Goal: Check status

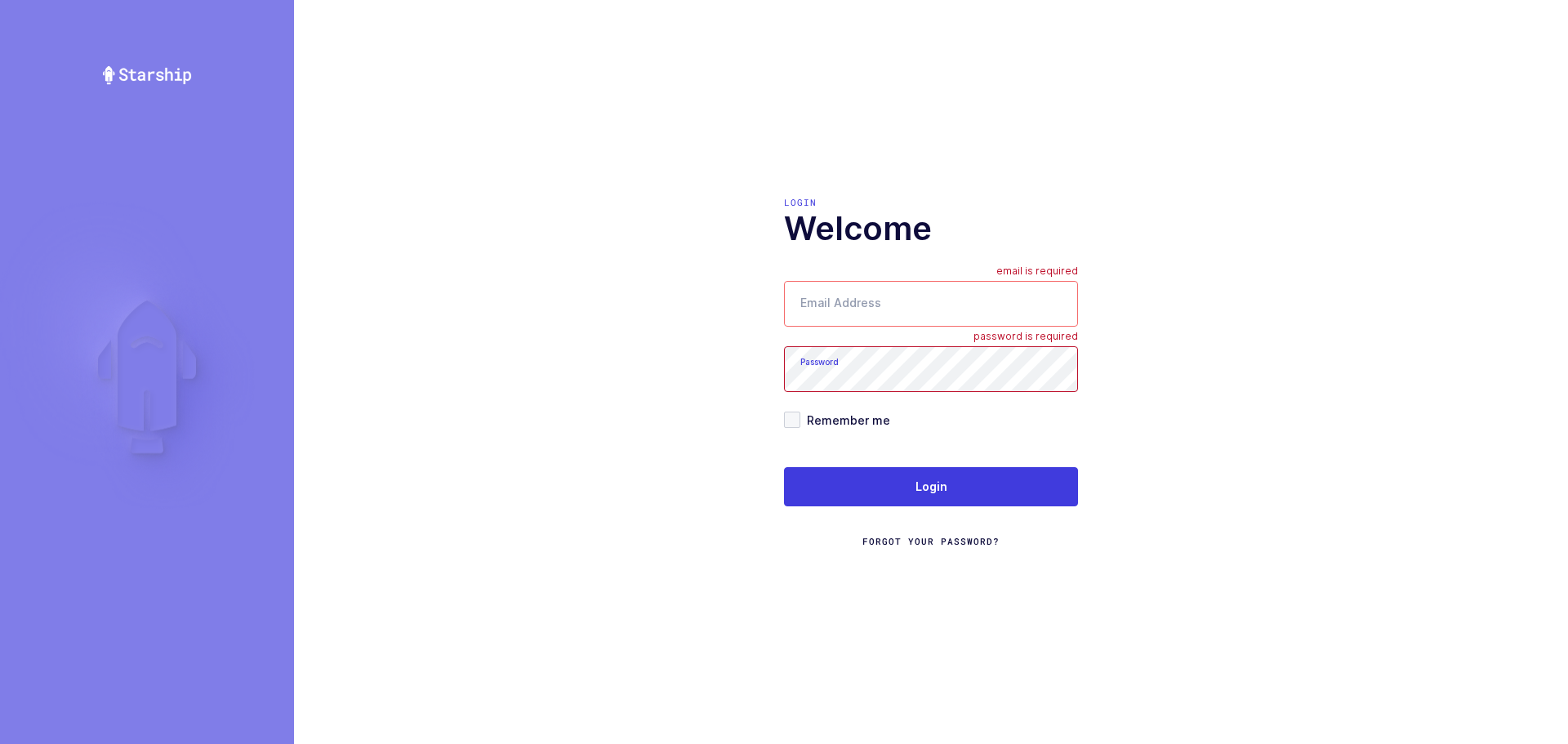
type input "mundo@janustrade.com"
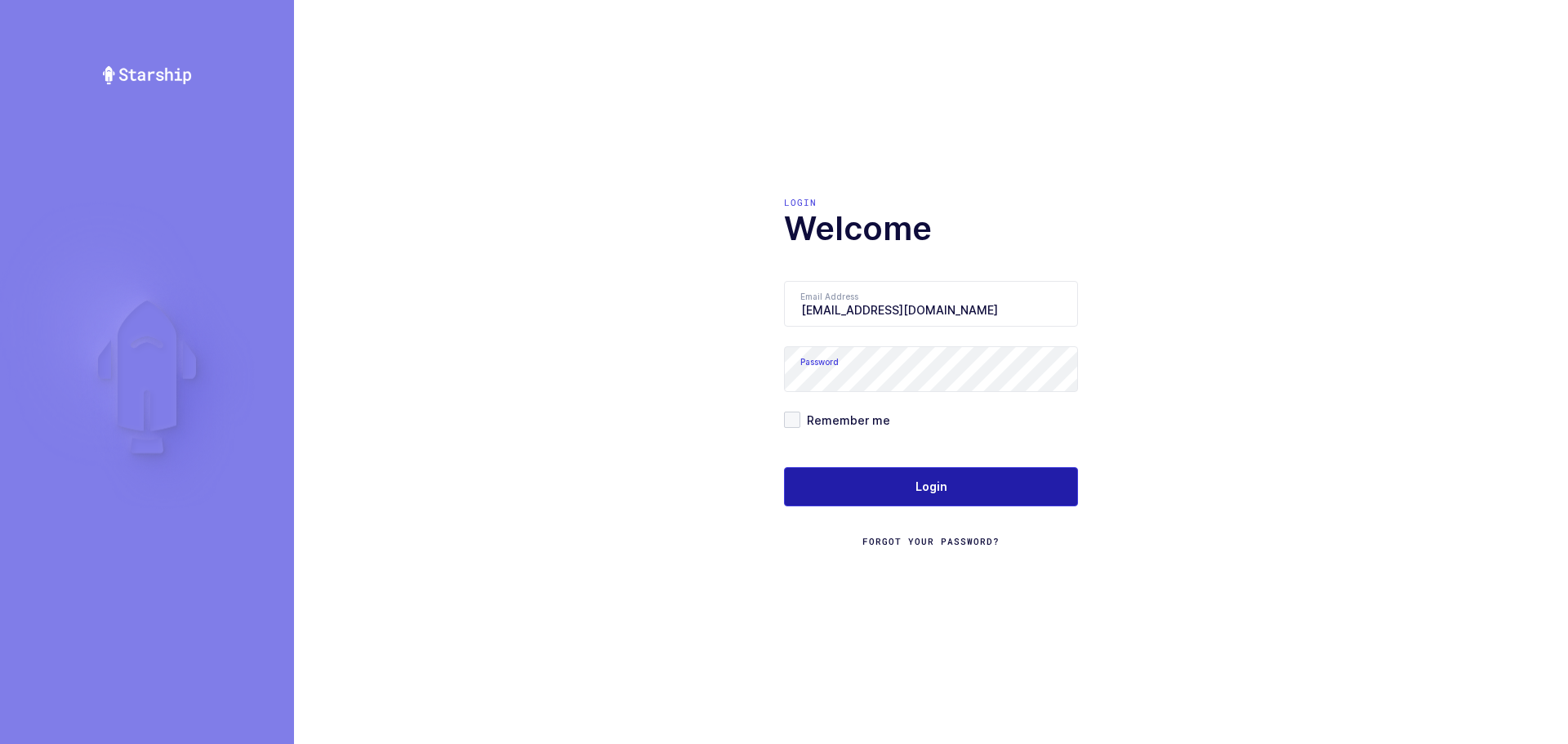
click at [912, 480] on button "Login" at bounding box center [930, 487] width 294 height 39
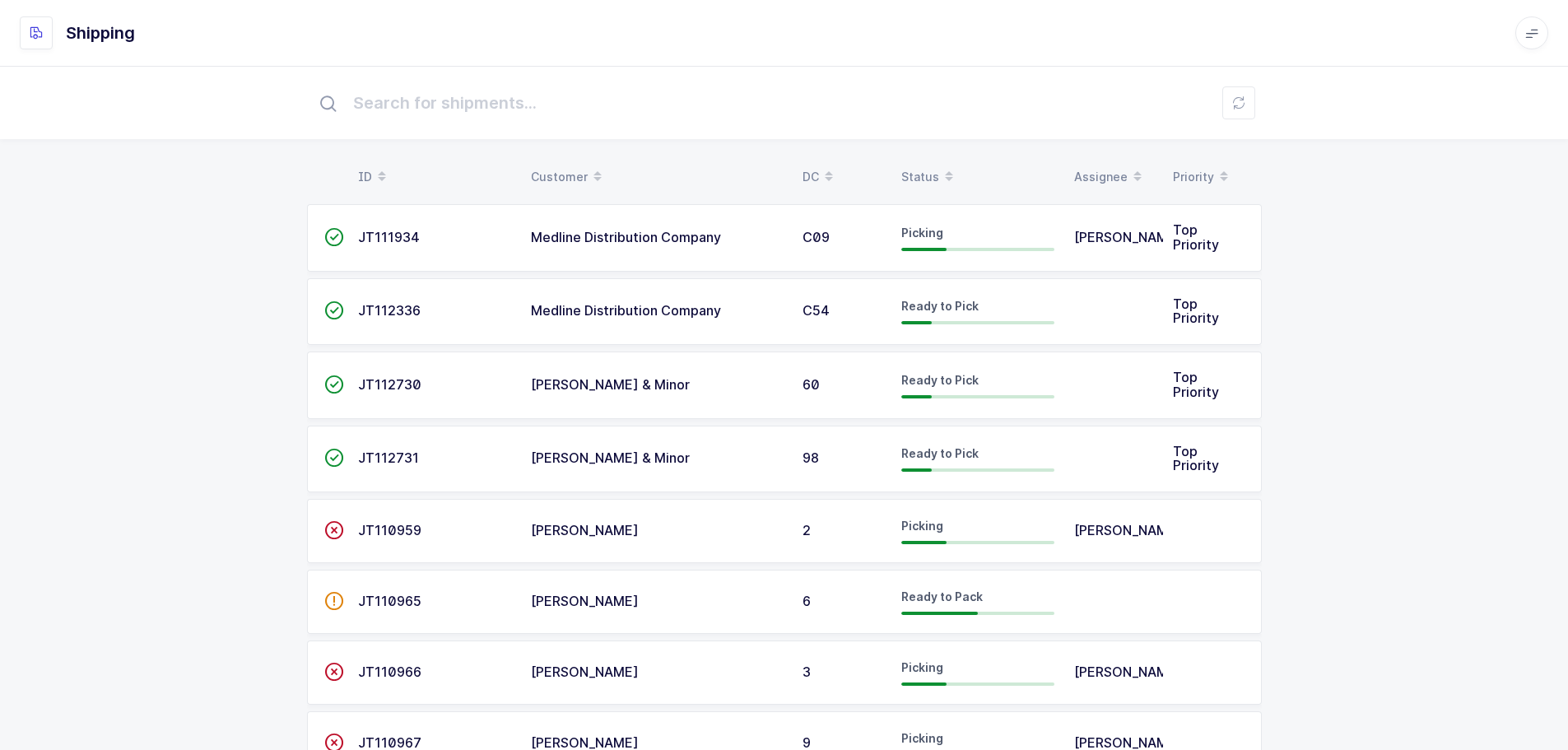
click at [919, 168] on div "Status" at bounding box center [979, 177] width 153 height 28
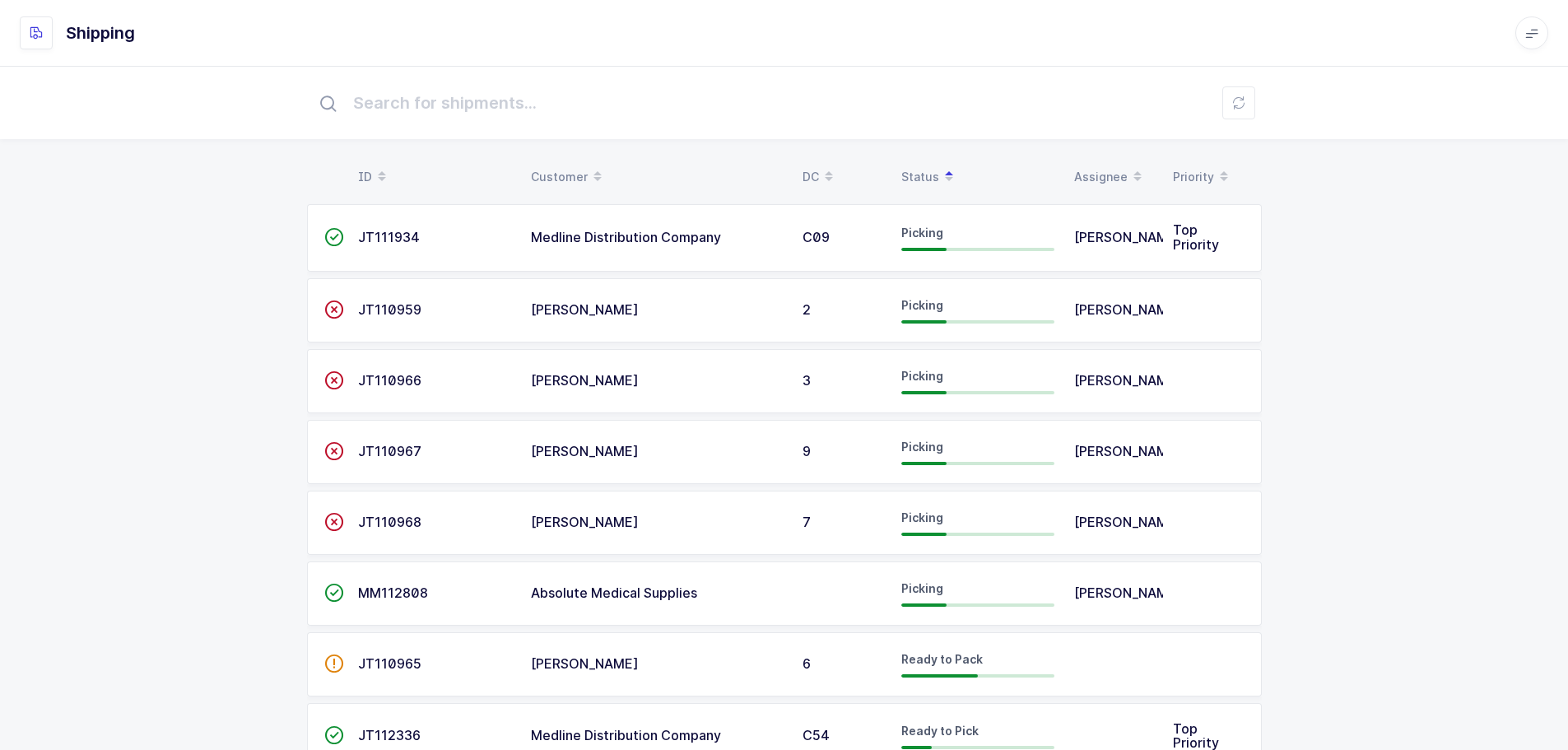
click at [803, 238] on span "C09" at bounding box center [816, 237] width 27 height 16
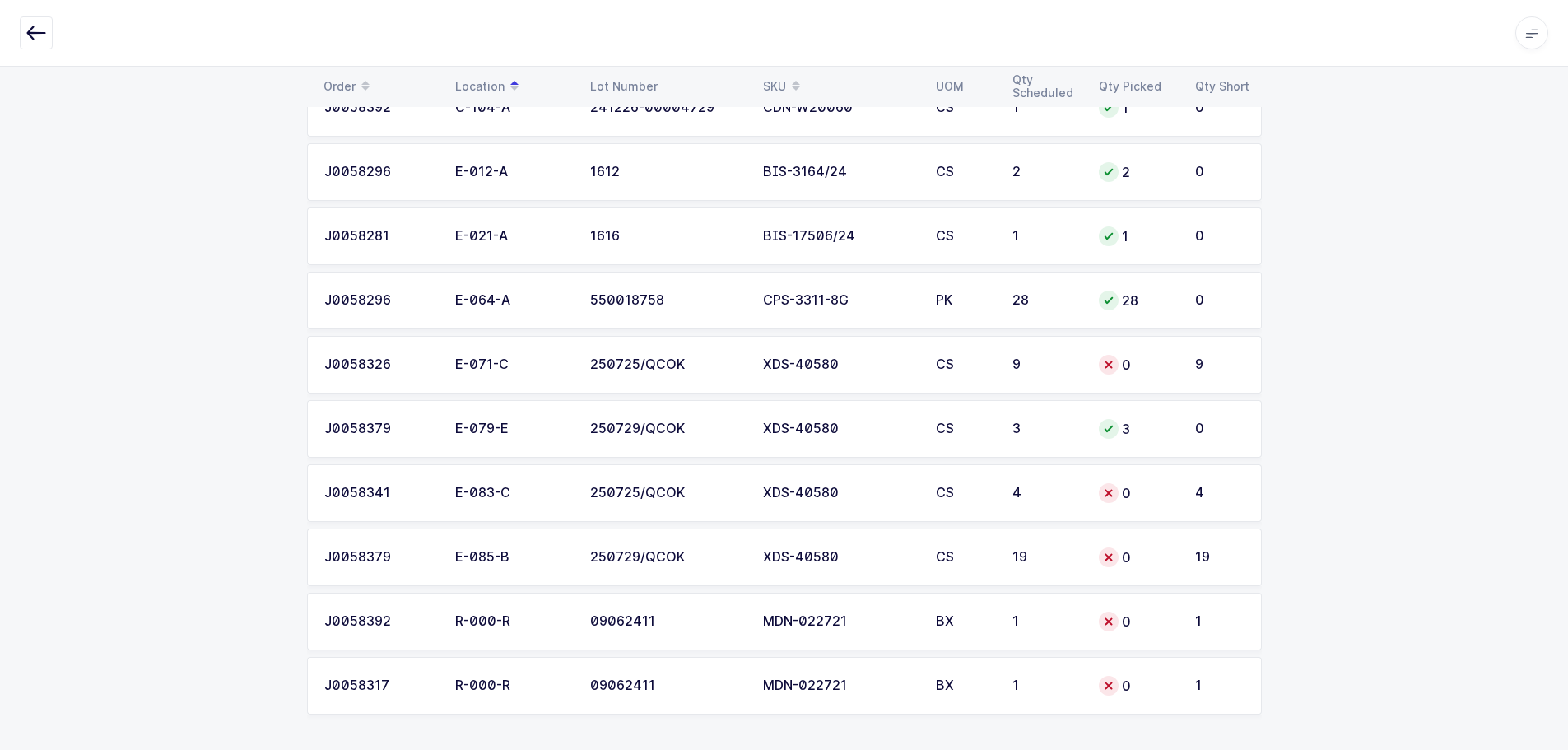
scroll to position [847, 0]
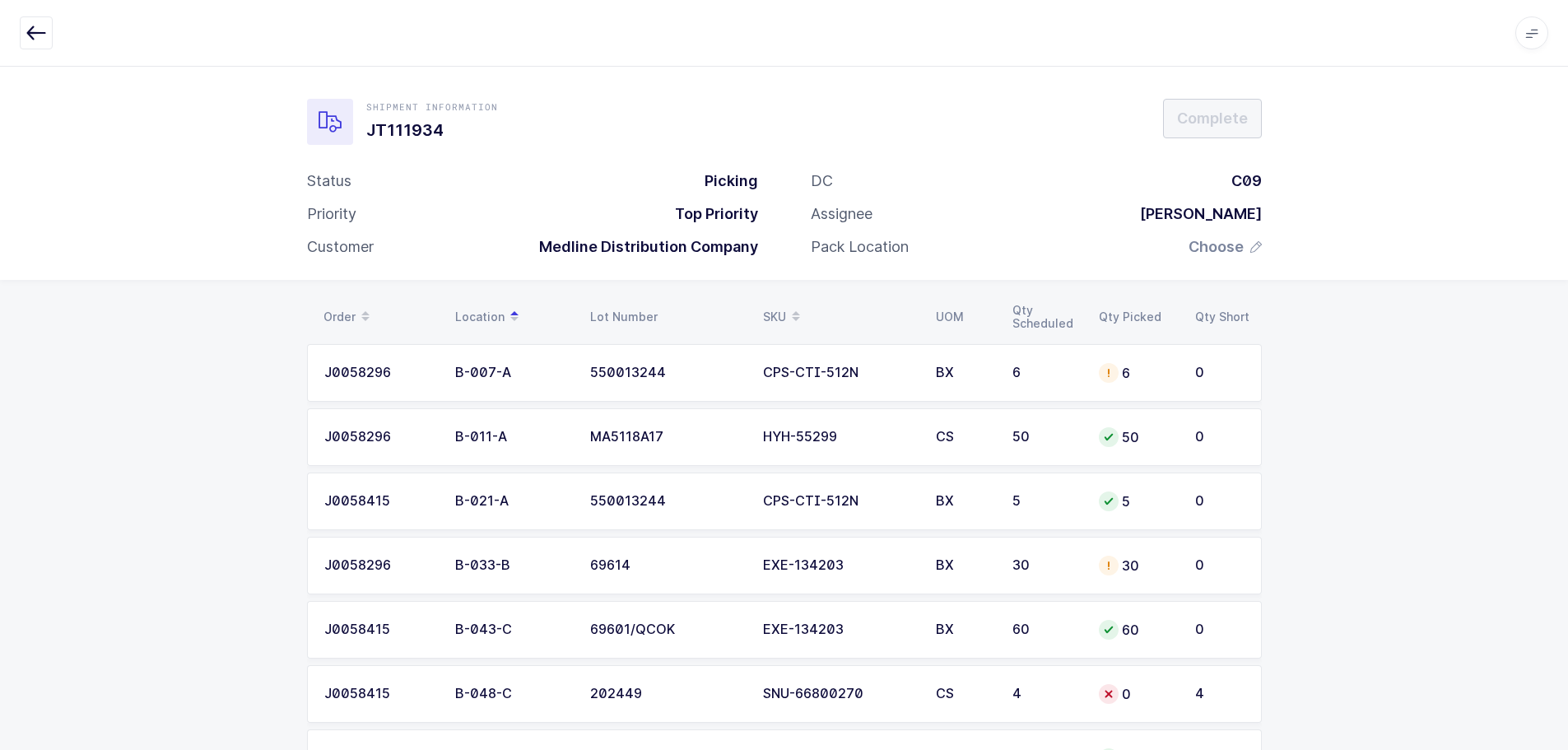
click at [31, 37] on icon "button" at bounding box center [36, 33] width 20 height 20
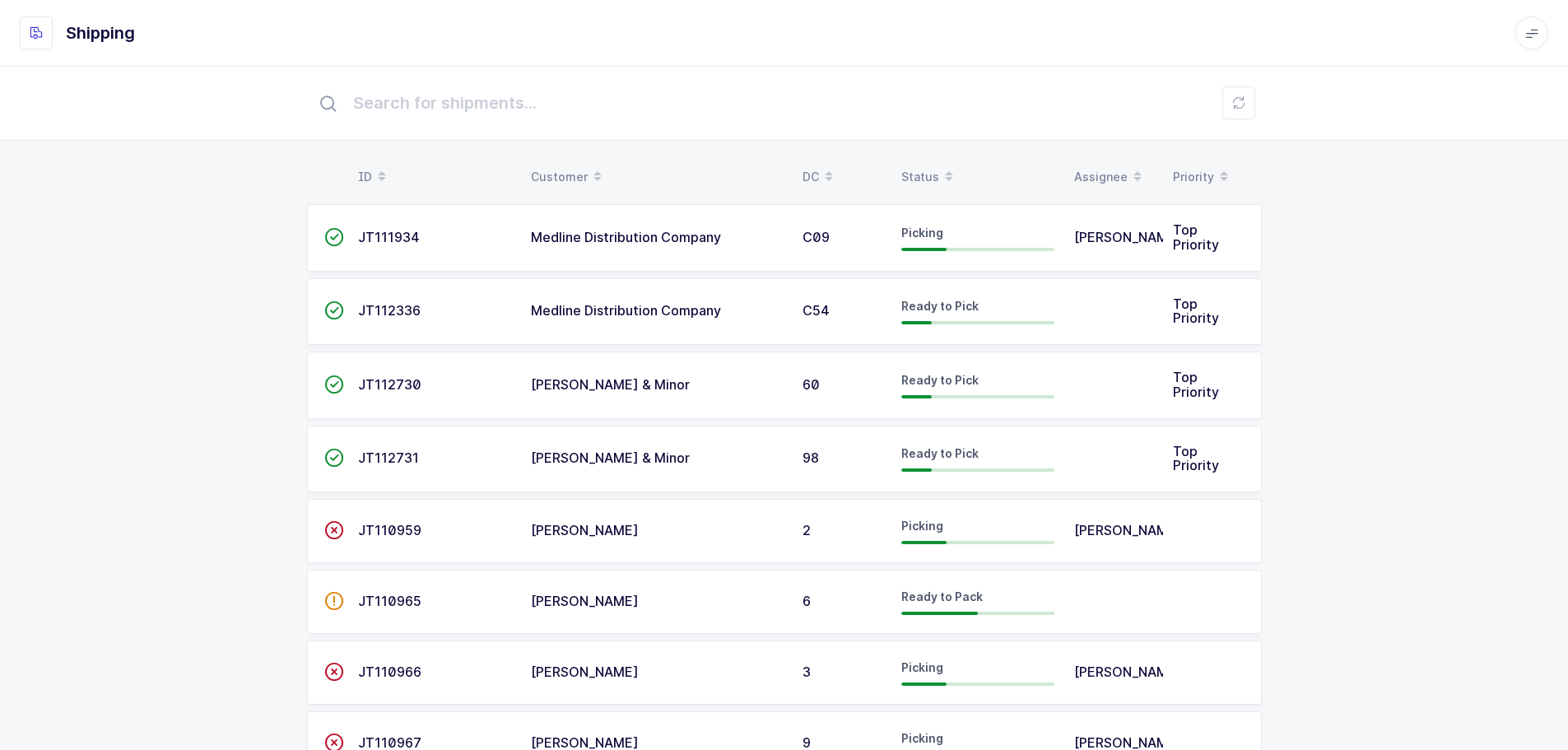
click at [924, 169] on div "Status" at bounding box center [979, 177] width 153 height 28
click at [911, 175] on div "Status" at bounding box center [979, 177] width 153 height 28
click at [929, 169] on div "Status" at bounding box center [979, 177] width 153 height 28
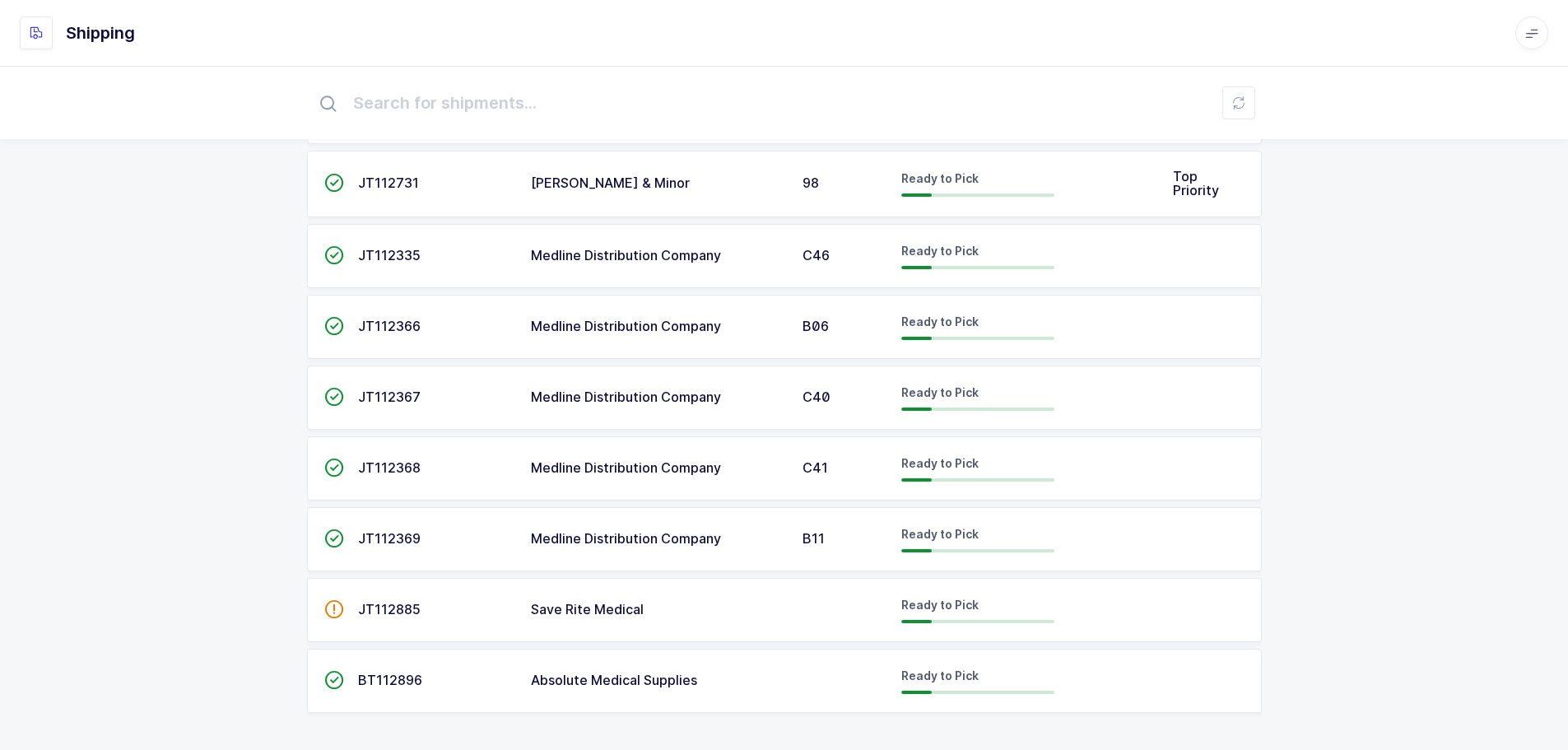
scroll to position [708, 0]
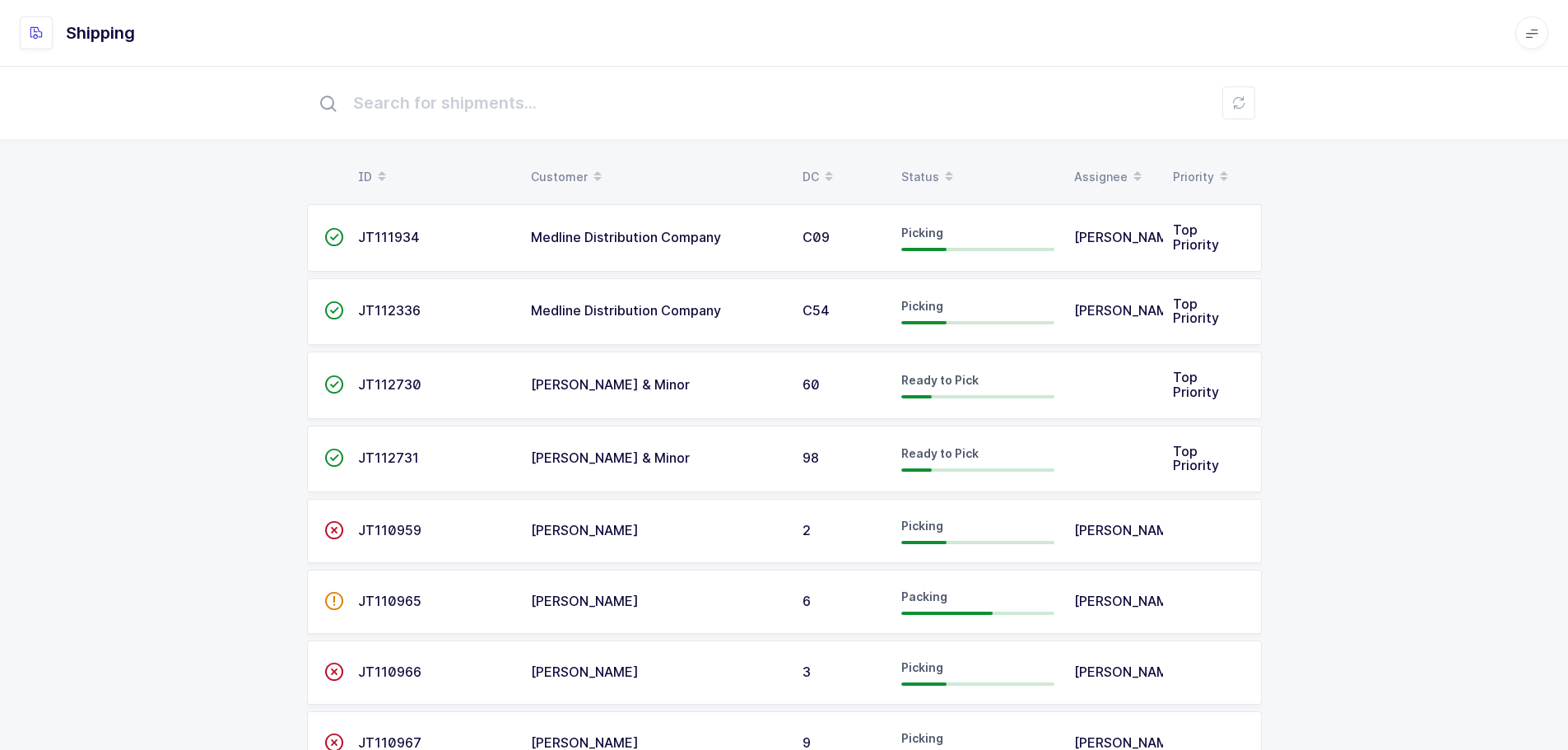
click at [932, 177] on div "Status" at bounding box center [979, 177] width 153 height 28
click at [934, 181] on div "Status" at bounding box center [979, 177] width 153 height 28
click at [928, 168] on div "Status" at bounding box center [979, 177] width 153 height 28
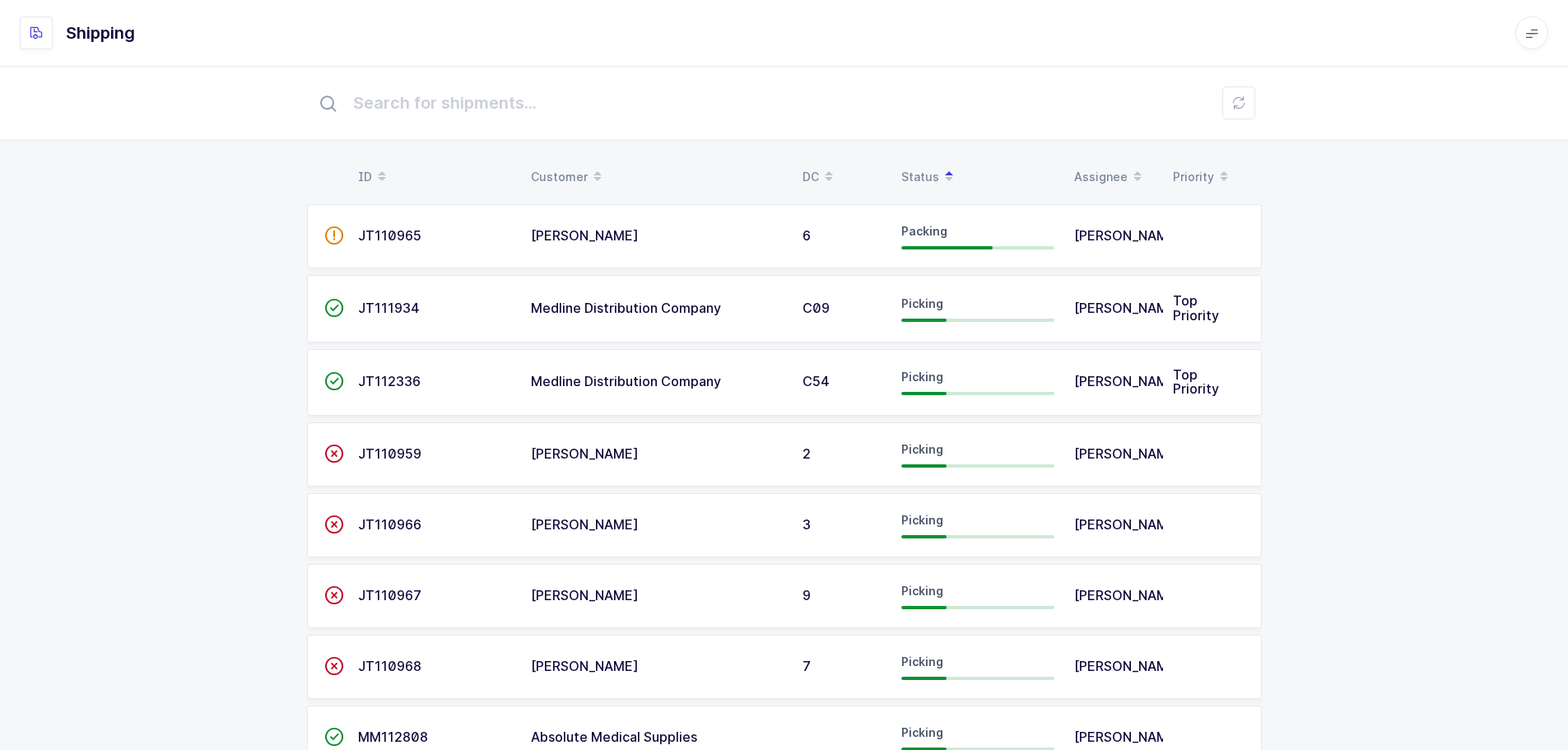
click at [1164, 316] on td "Top Priority" at bounding box center [1212, 309] width 98 height 68
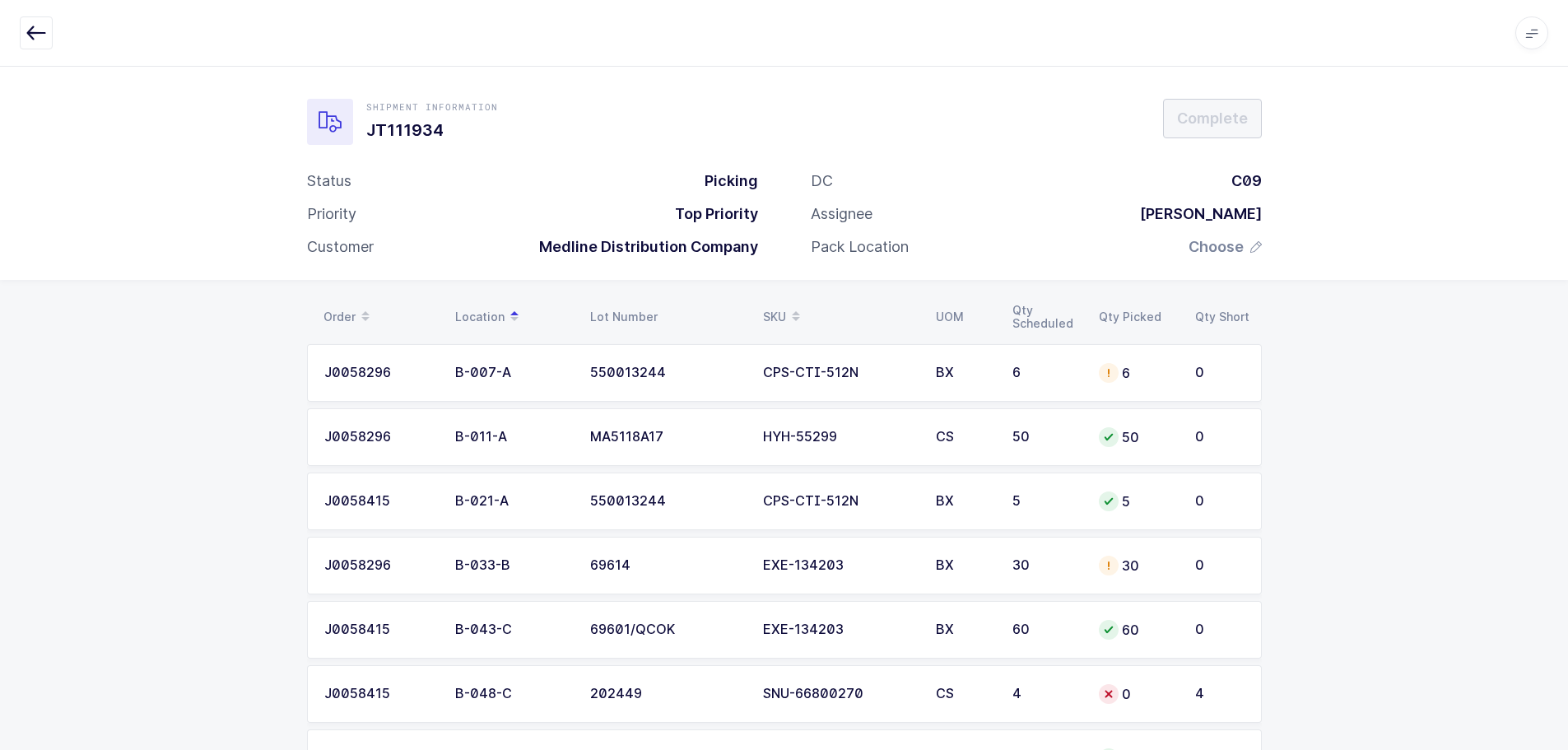
click at [34, 34] on icon "button" at bounding box center [36, 33] width 20 height 20
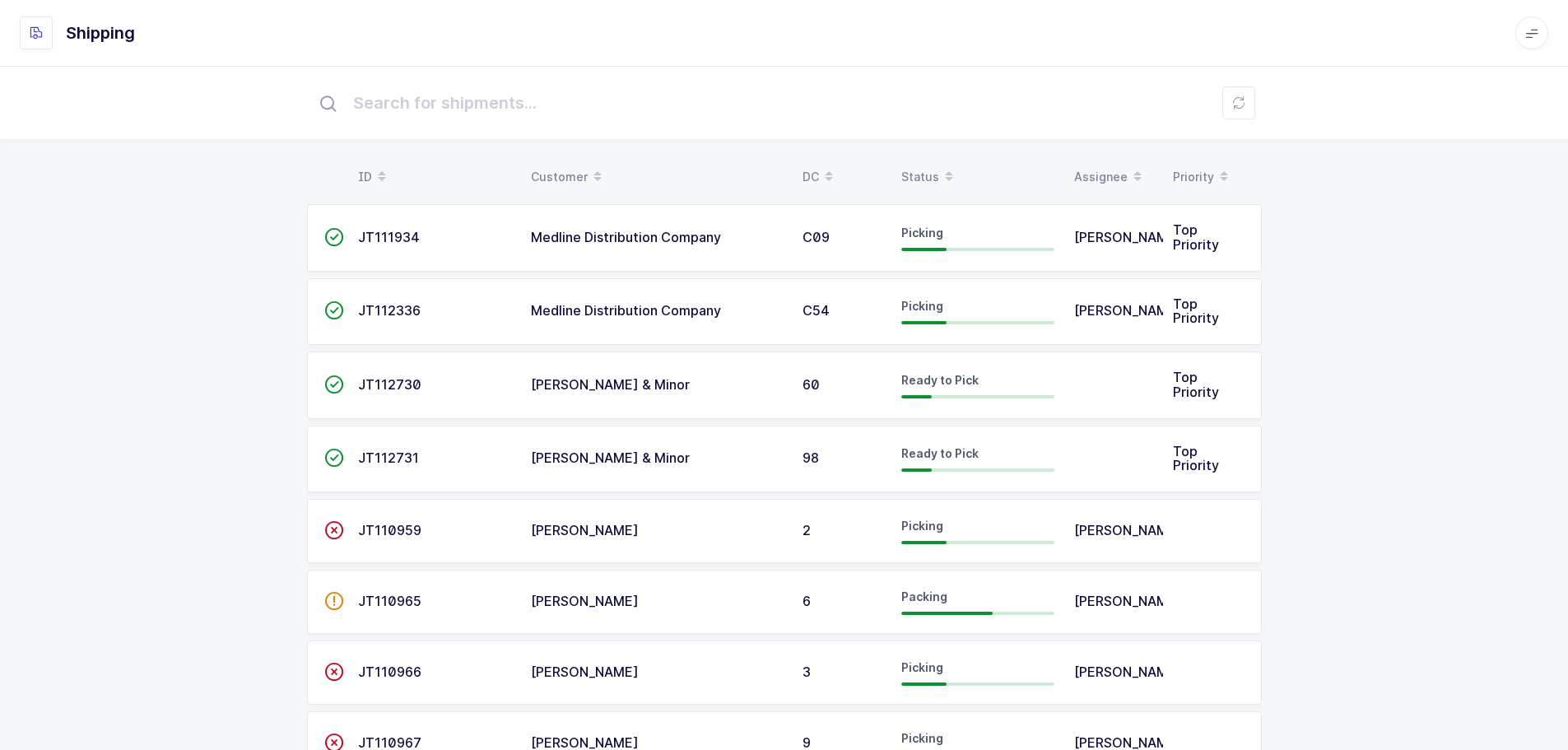
click at [925, 166] on div "Status" at bounding box center [979, 177] width 153 height 28
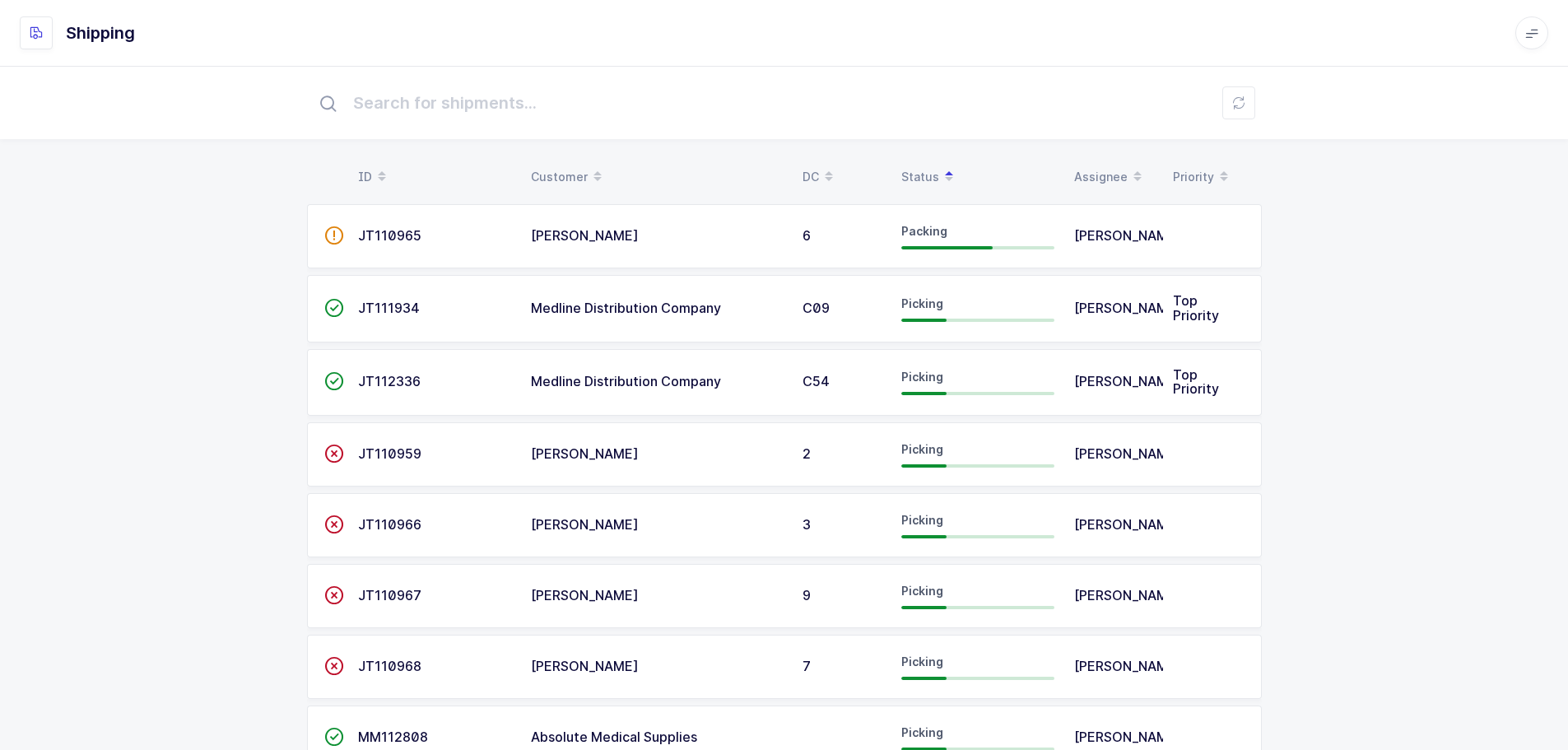
click at [399, 387] on span "JT112336" at bounding box center [389, 381] width 62 height 16
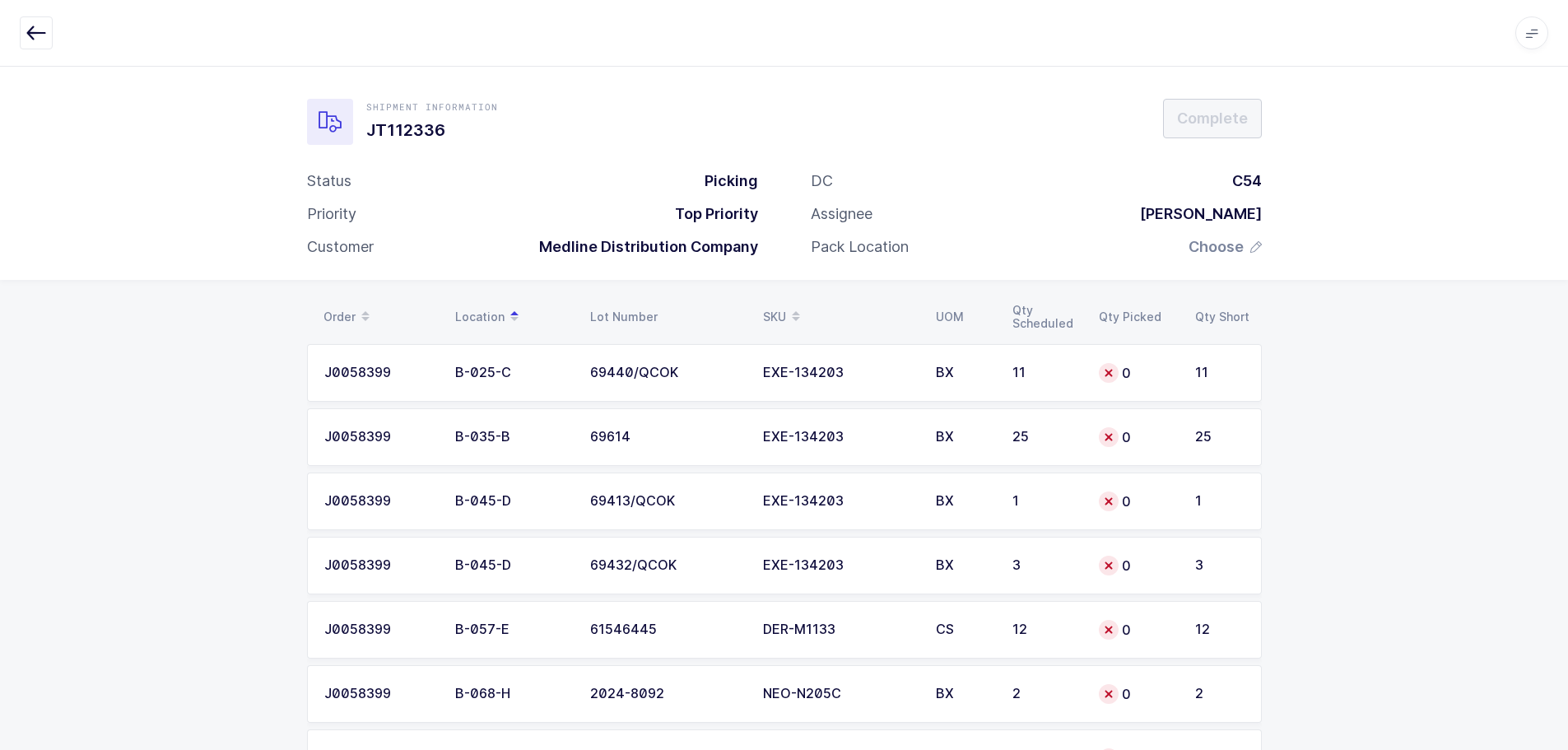
click at [38, 37] on icon "button" at bounding box center [36, 33] width 20 height 20
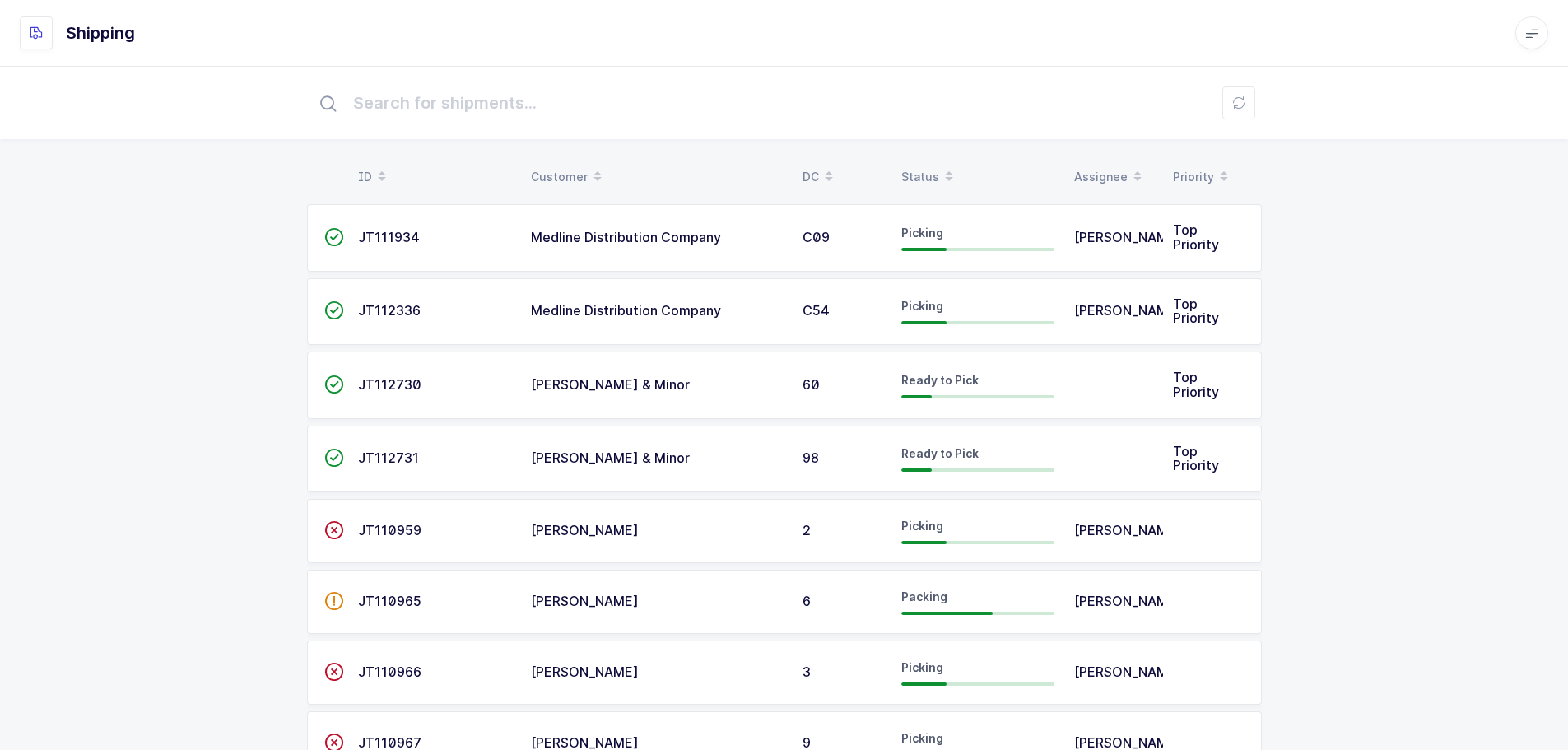
click at [914, 174] on div "Status" at bounding box center [979, 177] width 153 height 28
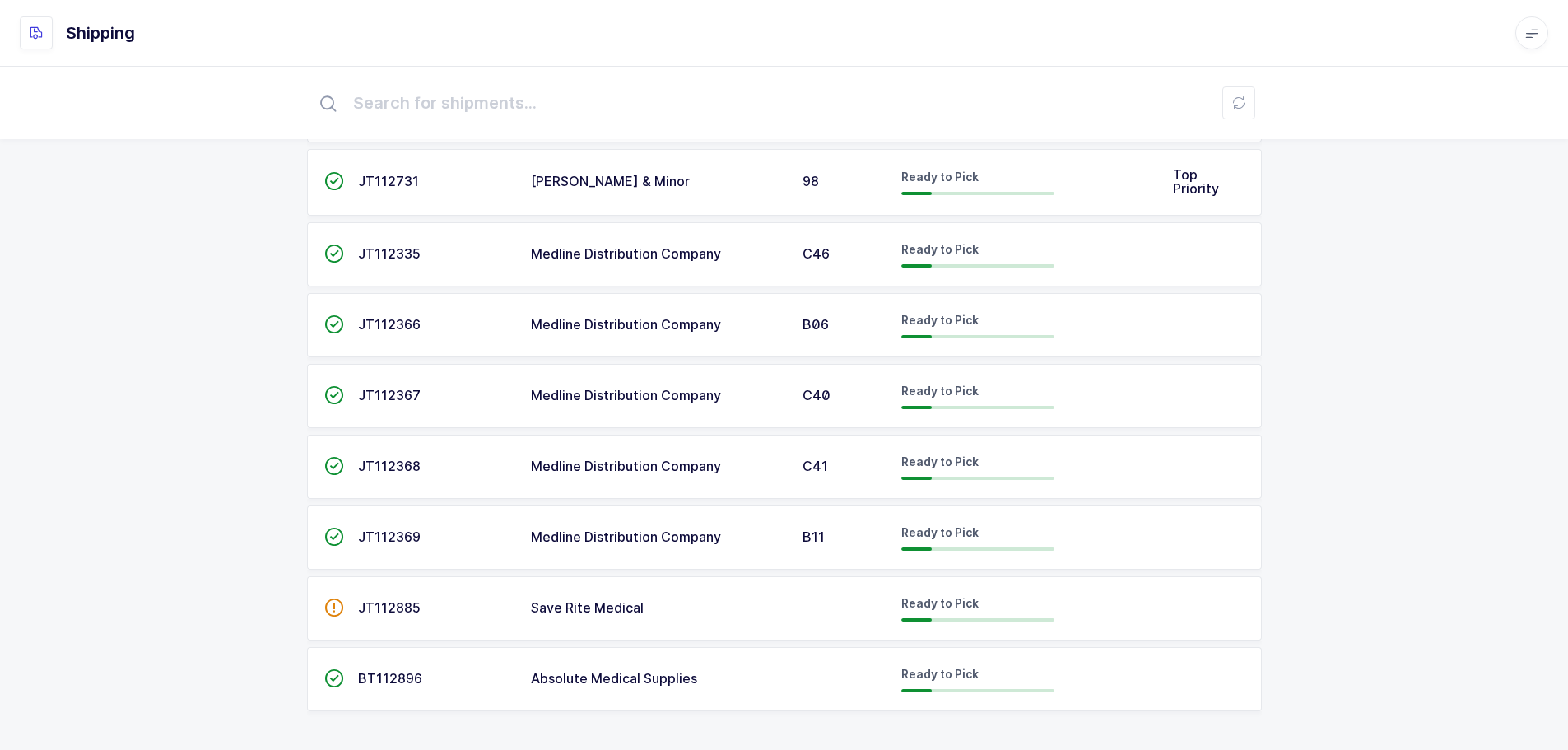
scroll to position [708, 0]
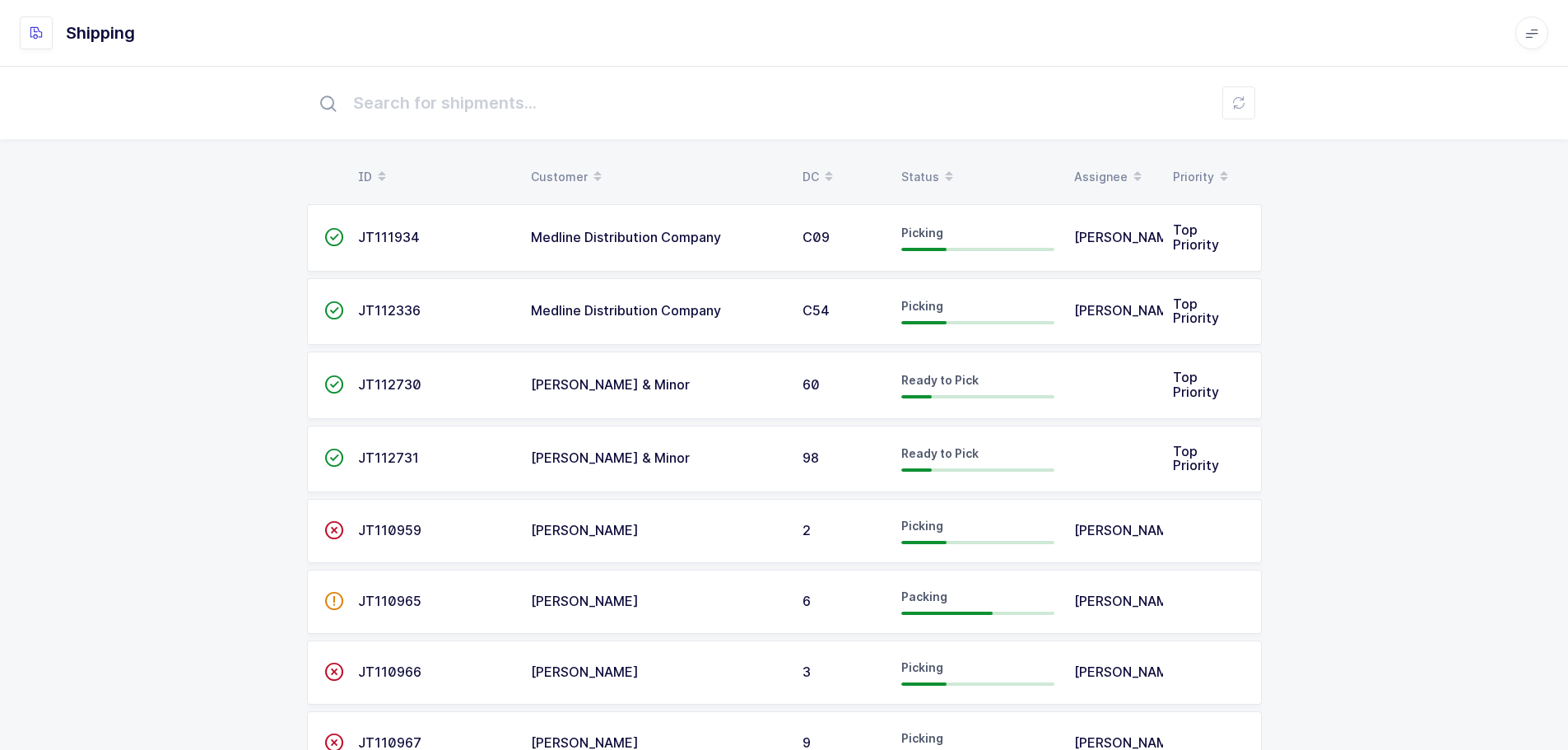
click at [925, 171] on div "Status" at bounding box center [979, 177] width 153 height 28
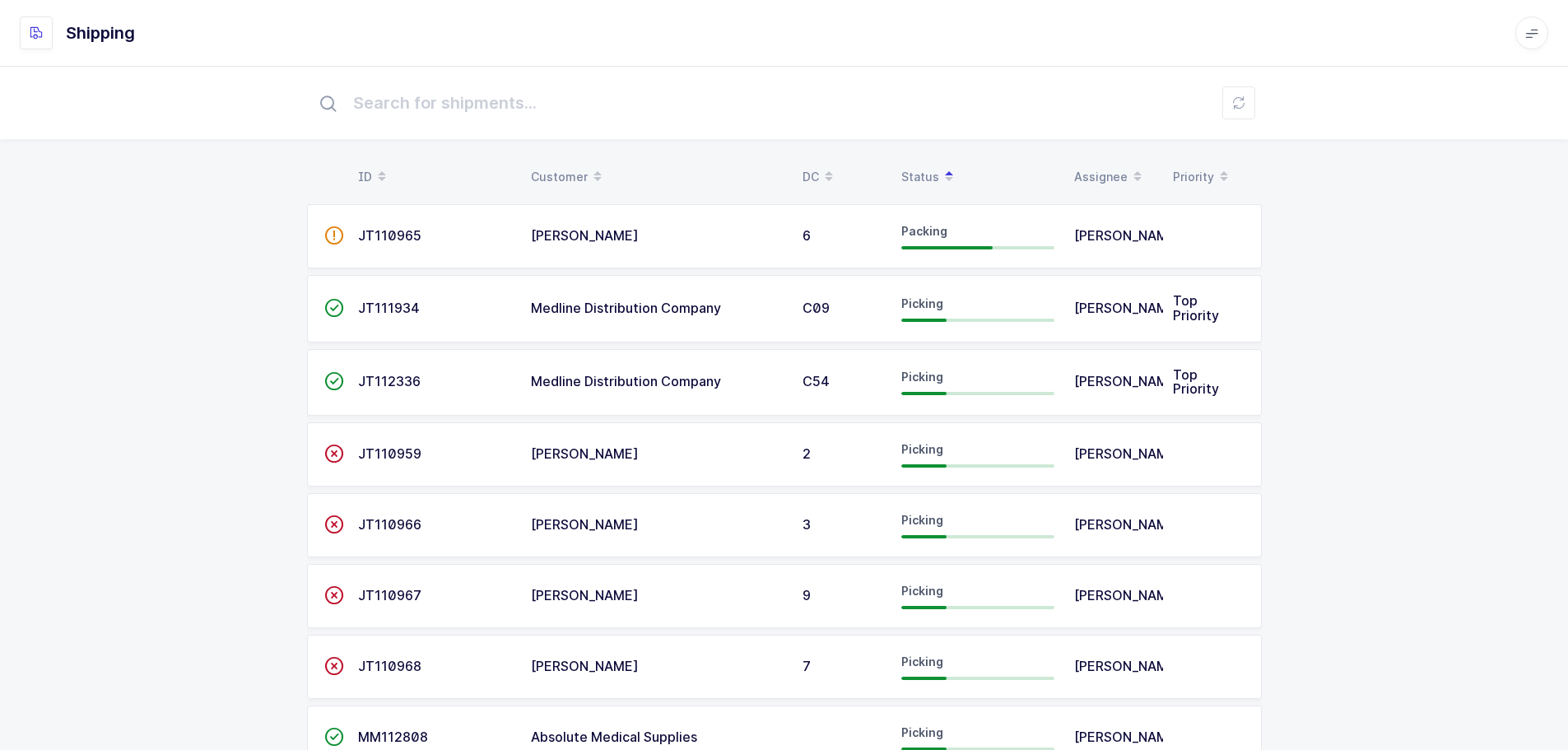
click at [1408, 350] on div "ID Customer DC Status Assignee Priority  JT110965 Henry Schein 6 Packing Juan …" at bounding box center [784, 759] width 1568 height 1386
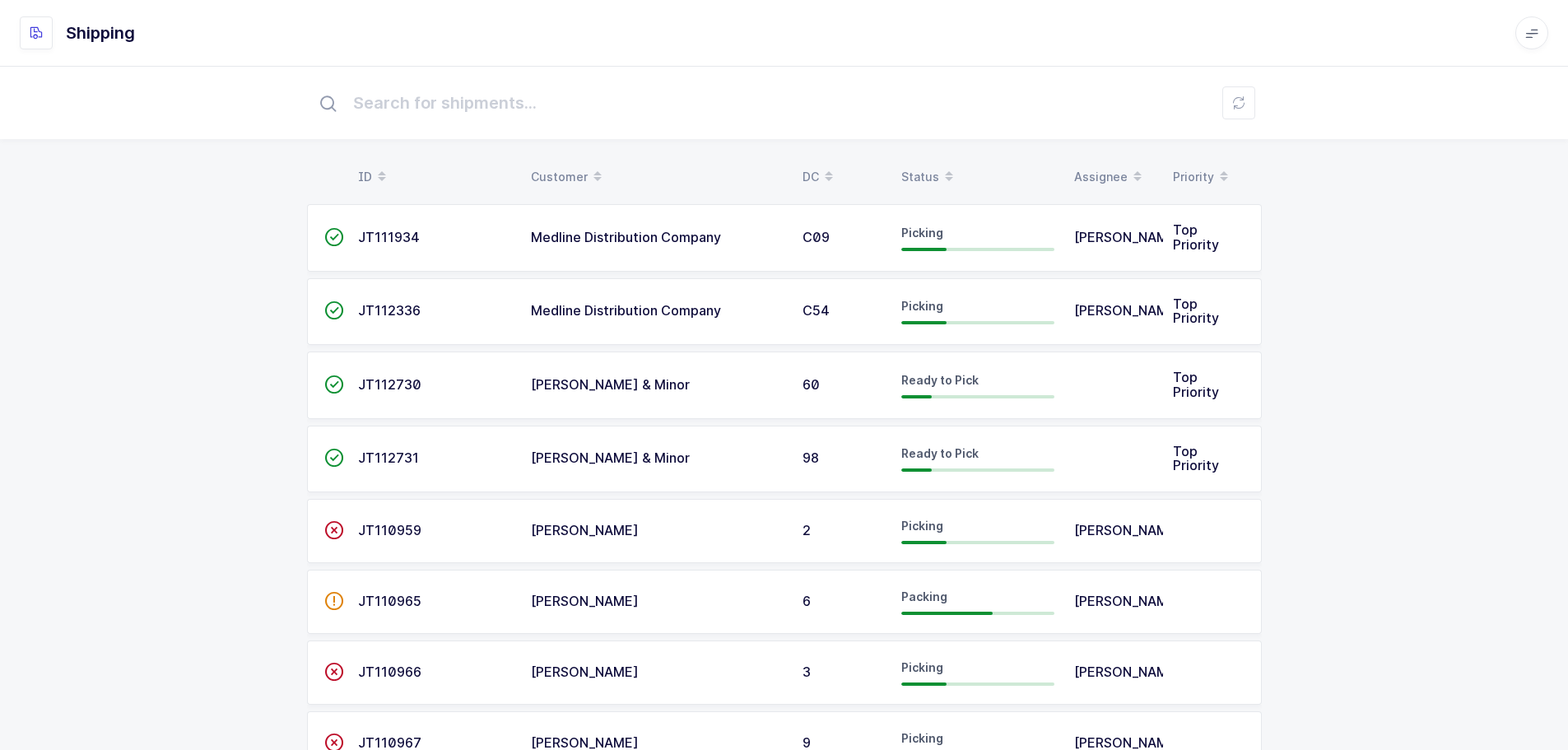
click at [940, 181] on span at bounding box center [950, 177] width 20 height 28
click at [911, 179] on div "Status" at bounding box center [979, 177] width 153 height 28
click at [925, 171] on div "Status" at bounding box center [979, 177] width 153 height 28
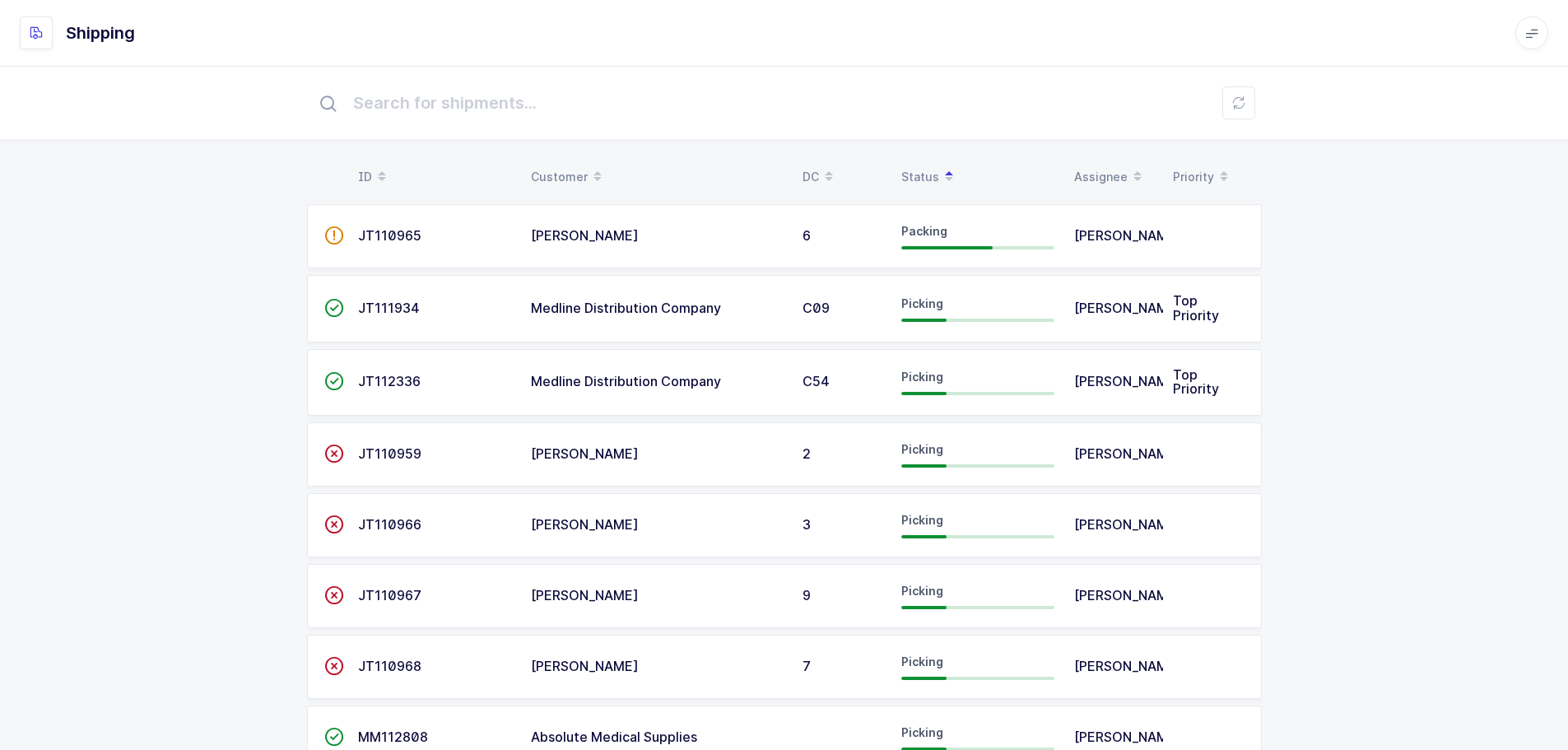
click at [756, 313] on div "Medline Distribution Company" at bounding box center [656, 309] width 252 height 14
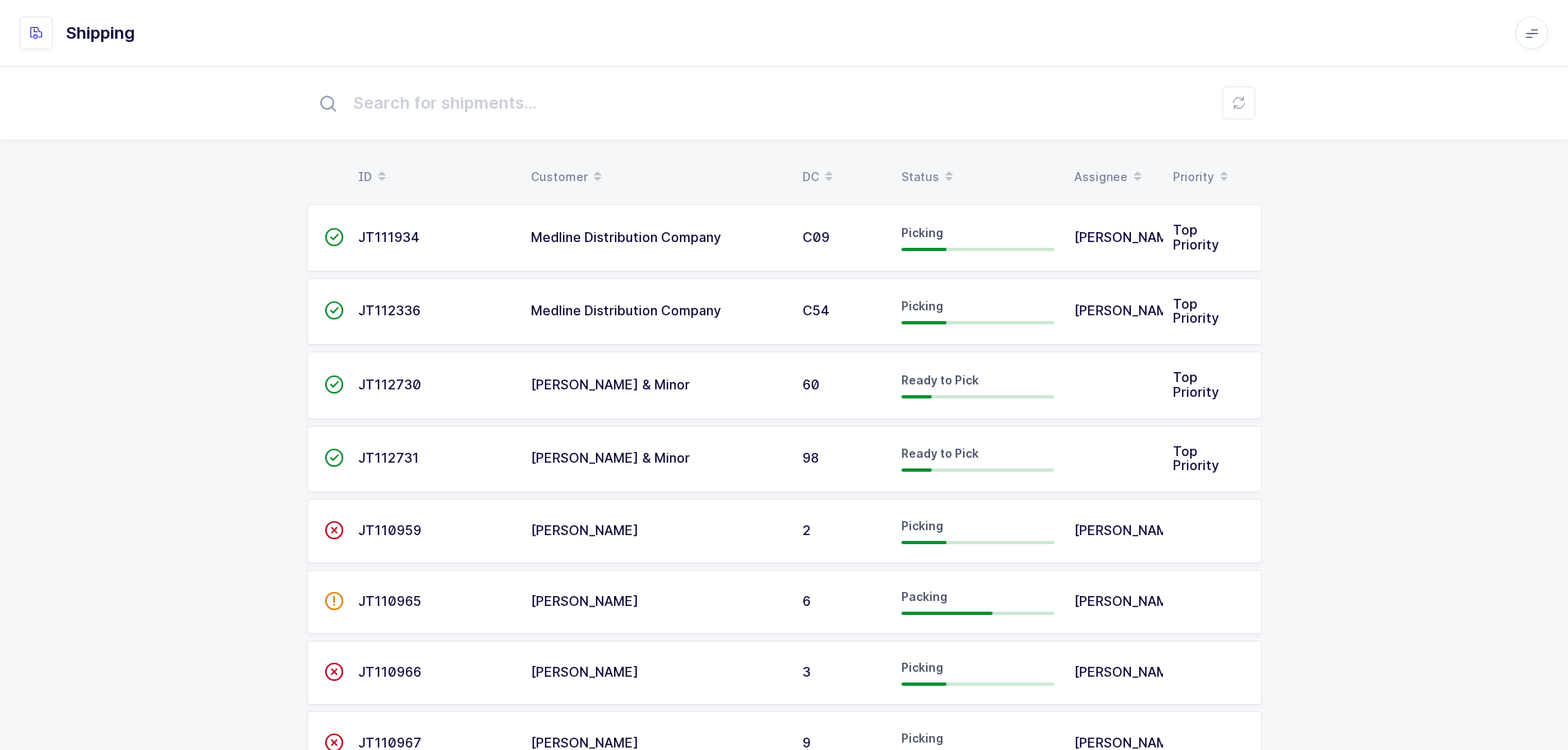
click at [929, 172] on div "Status" at bounding box center [979, 177] width 153 height 28
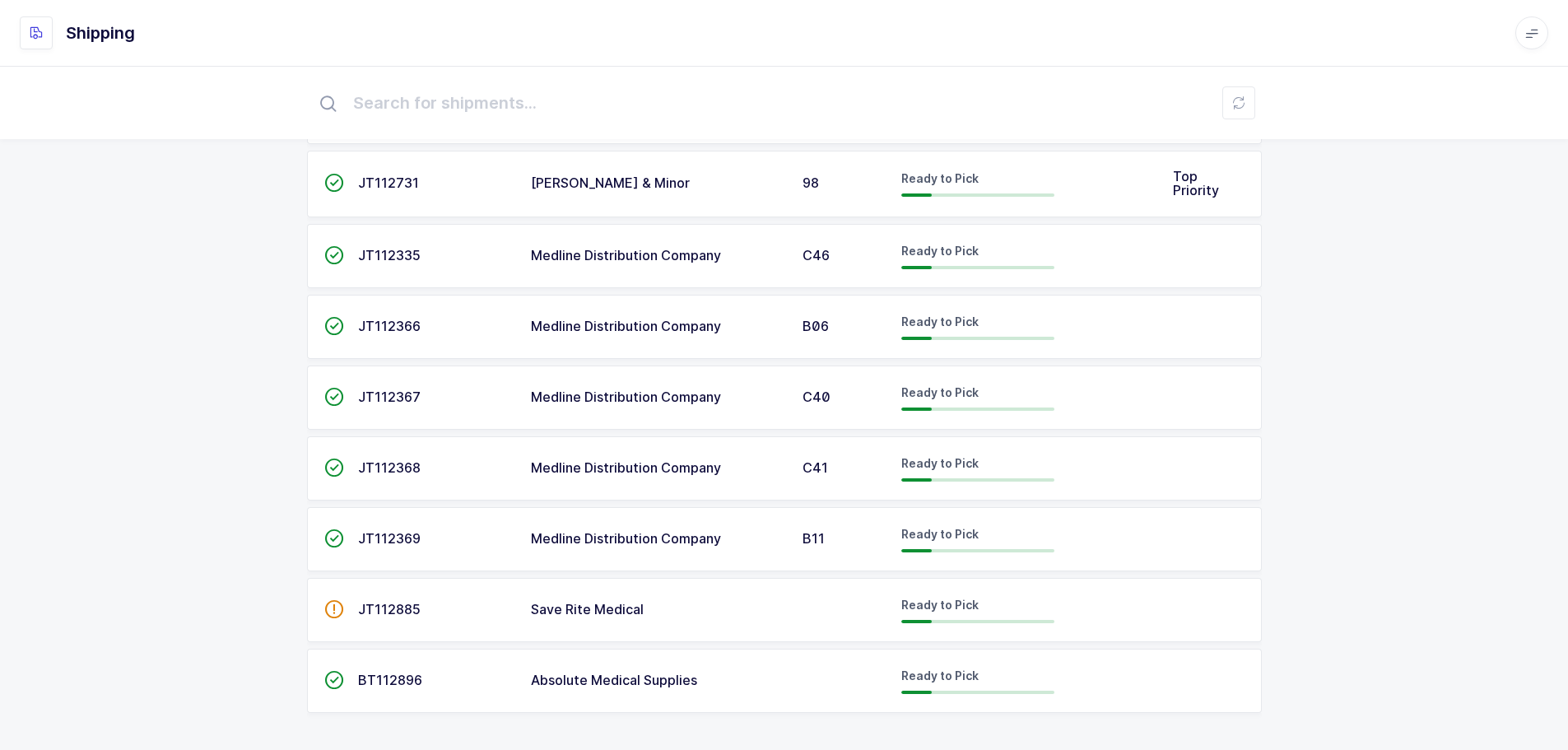
scroll to position [708, 0]
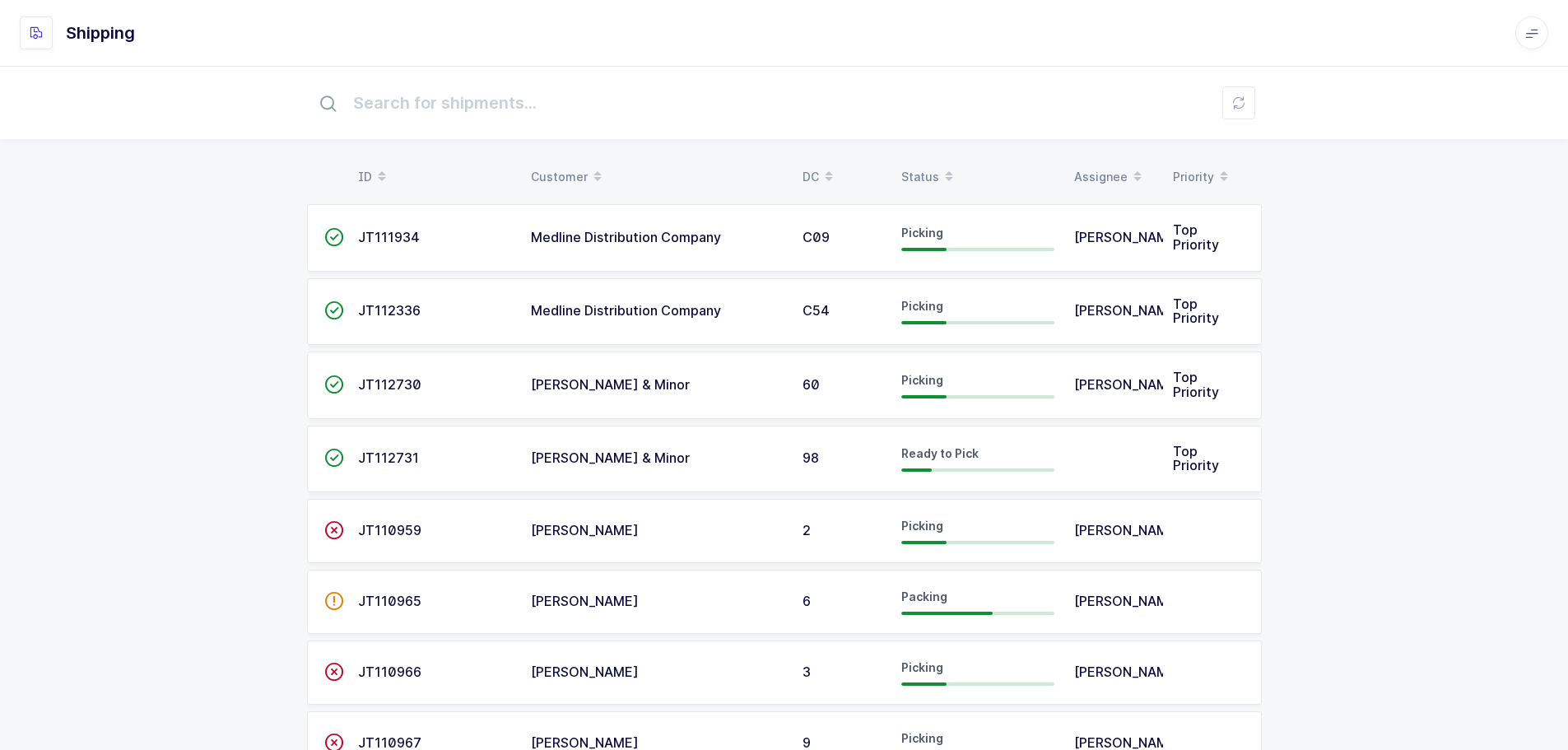
click at [931, 173] on div "Status" at bounding box center [979, 177] width 153 height 28
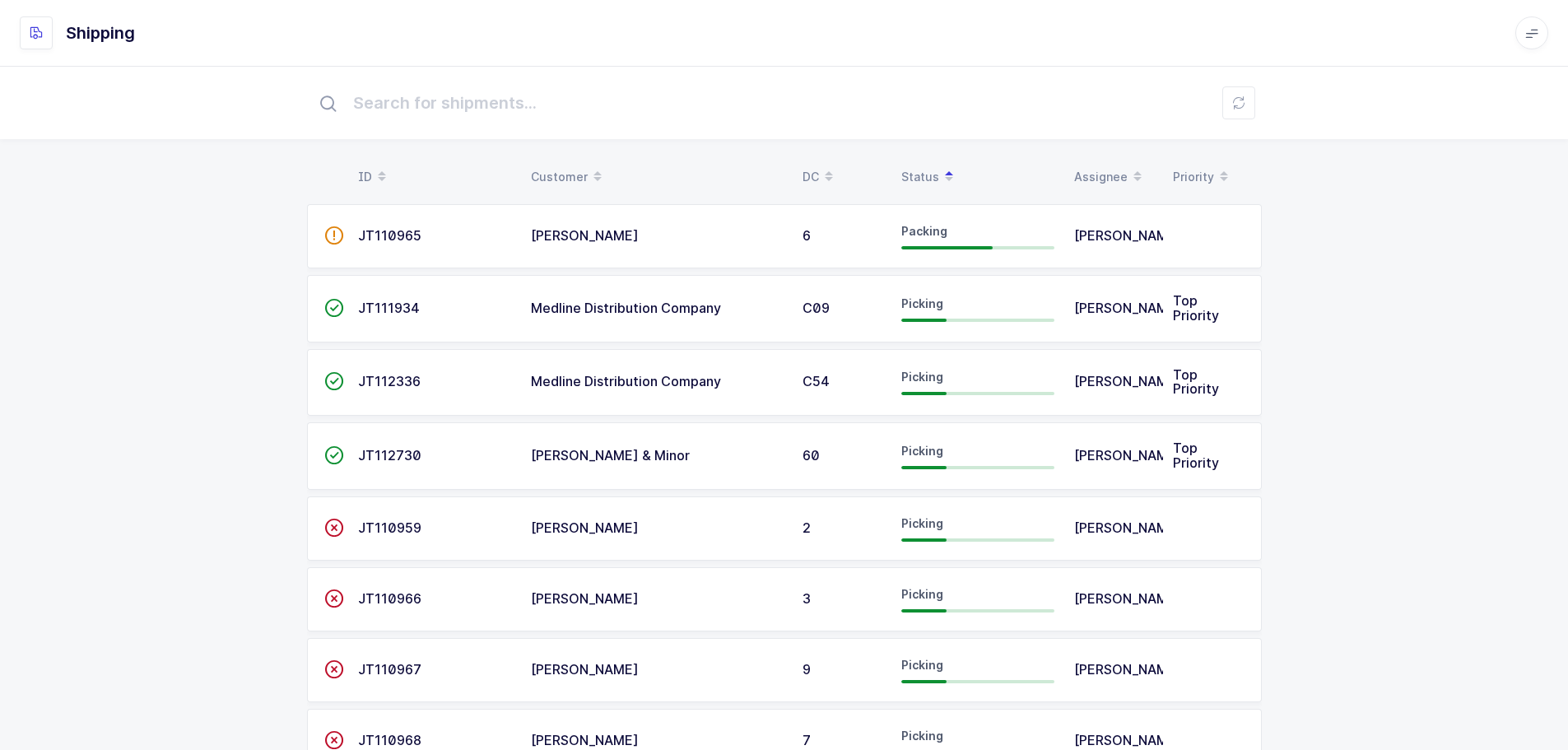
click at [785, 321] on td "Medline Distribution Company" at bounding box center [656, 309] width 272 height 68
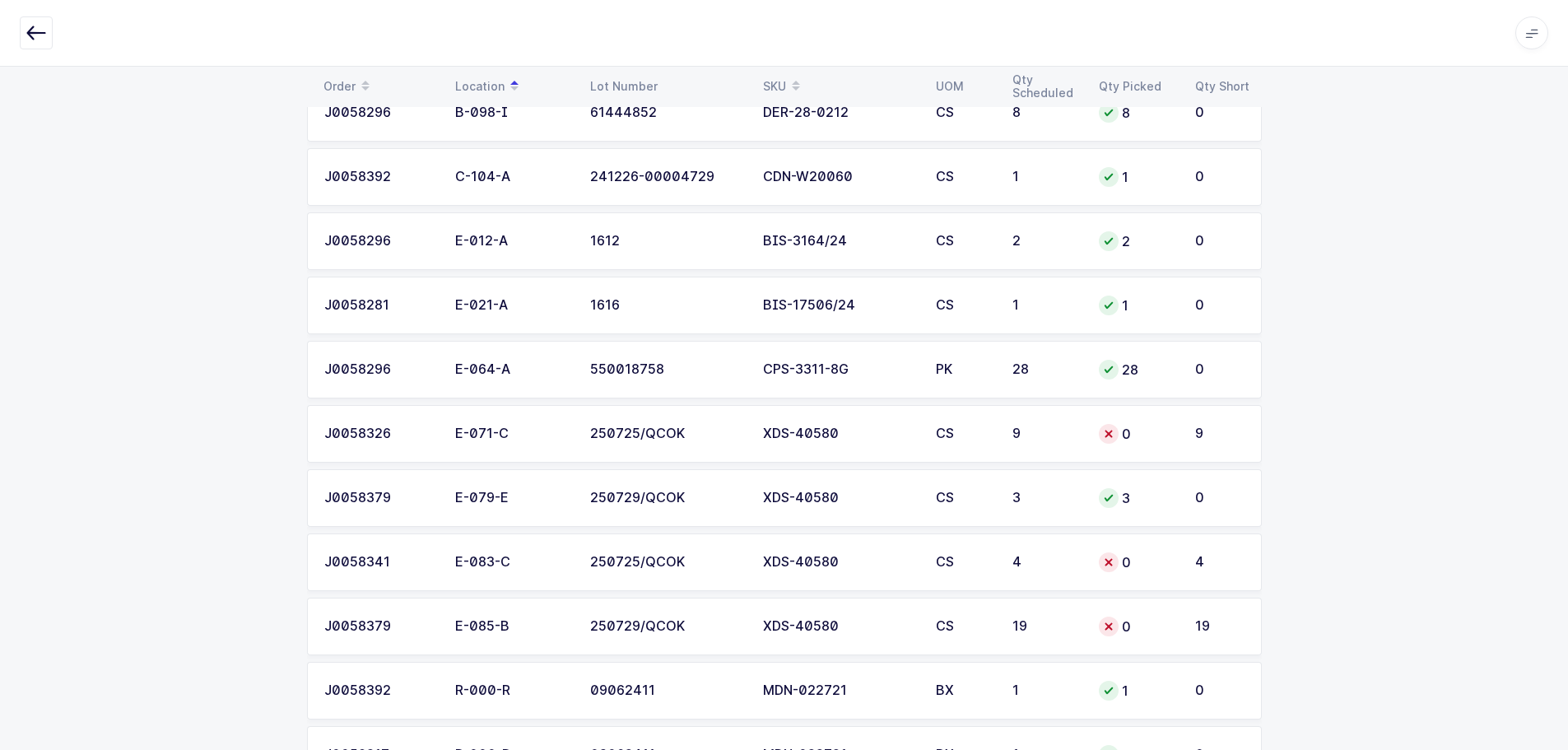
scroll to position [847, 0]
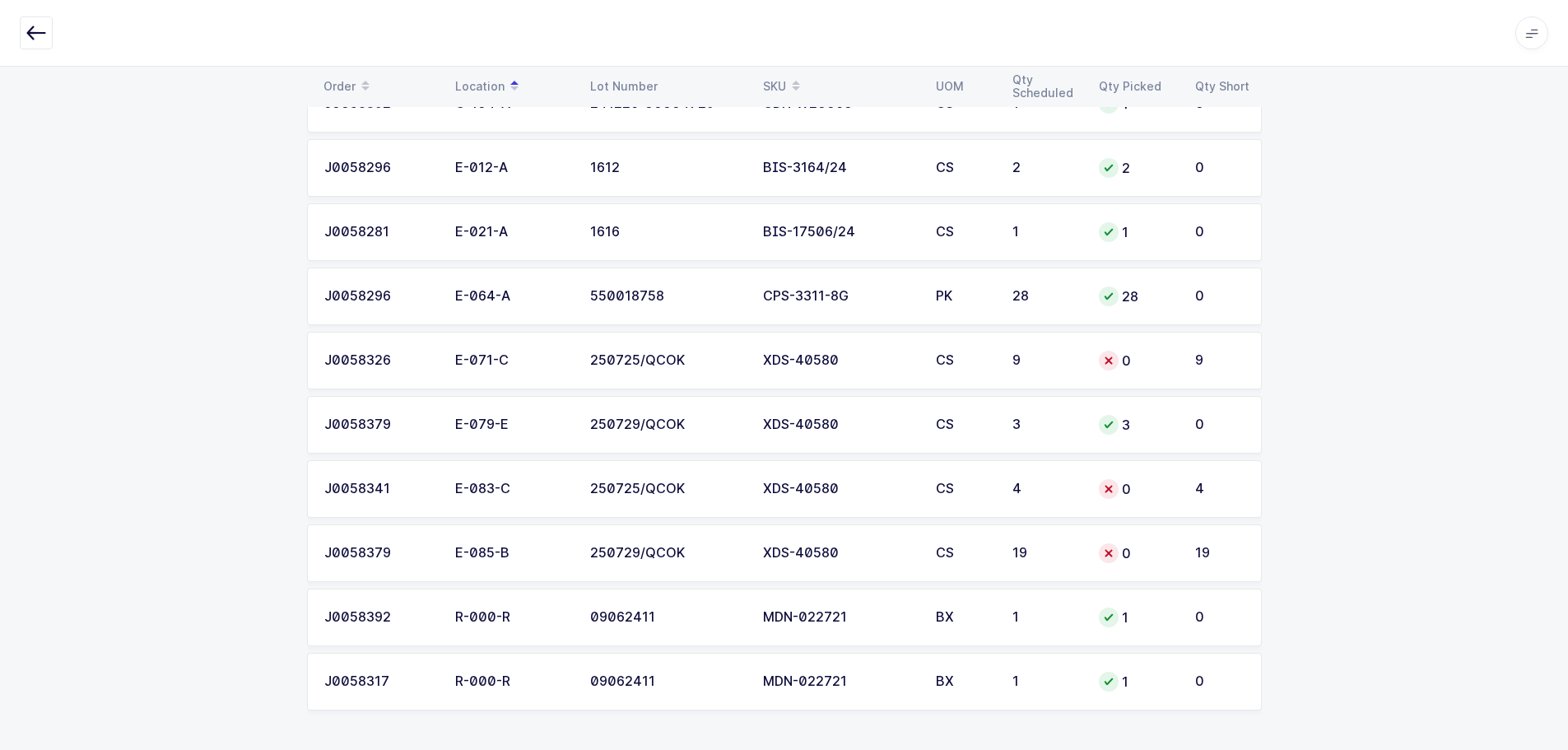
click at [39, 30] on icon "button" at bounding box center [36, 33] width 20 height 20
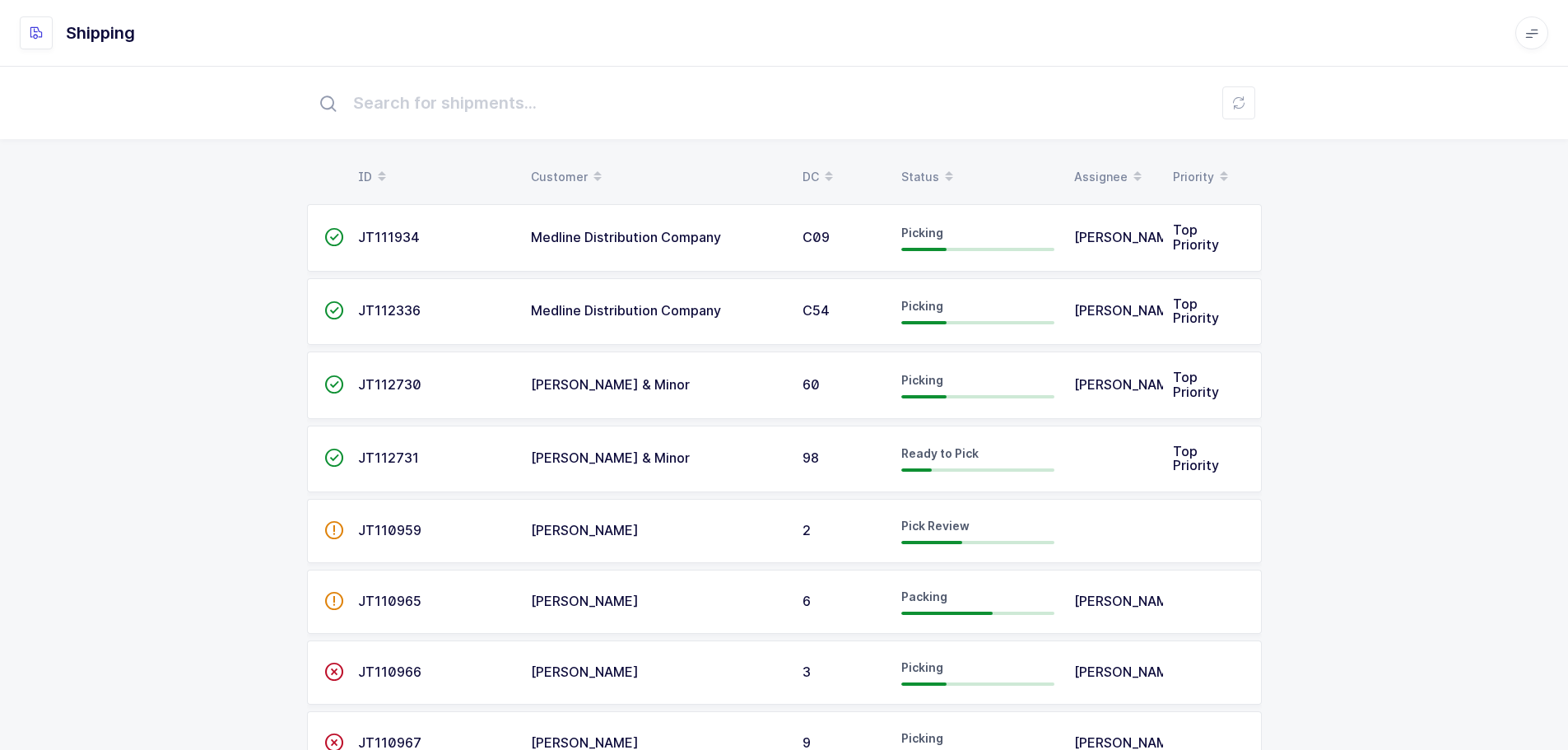
click at [945, 170] on icon at bounding box center [949, 171] width 8 height 8
click at [940, 166] on span at bounding box center [950, 177] width 20 height 28
click at [921, 171] on div "Status" at bounding box center [979, 177] width 153 height 28
click at [930, 175] on div "Status" at bounding box center [979, 177] width 153 height 28
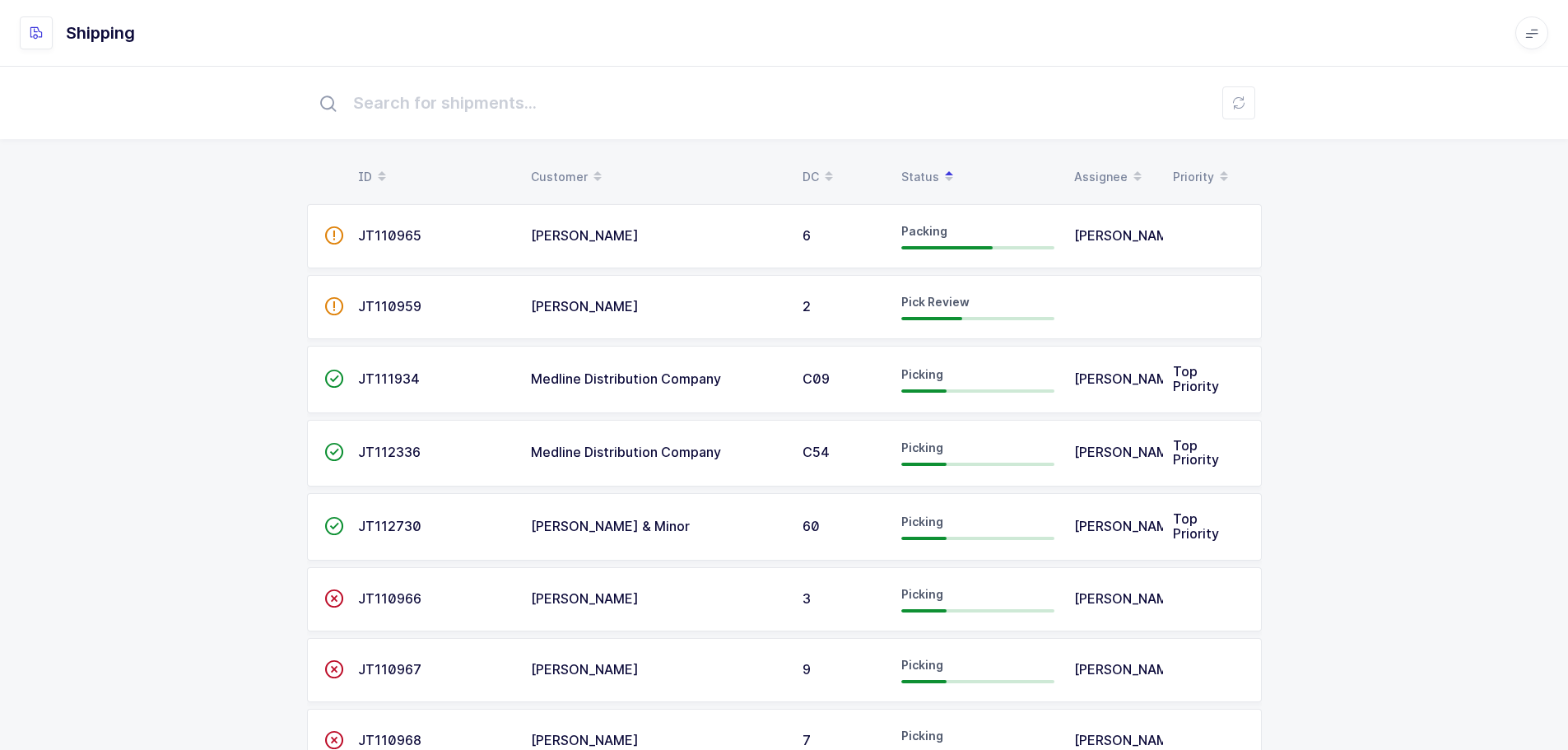
click at [1069, 392] on td "[PERSON_NAME]" at bounding box center [1113, 379] width 98 height 68
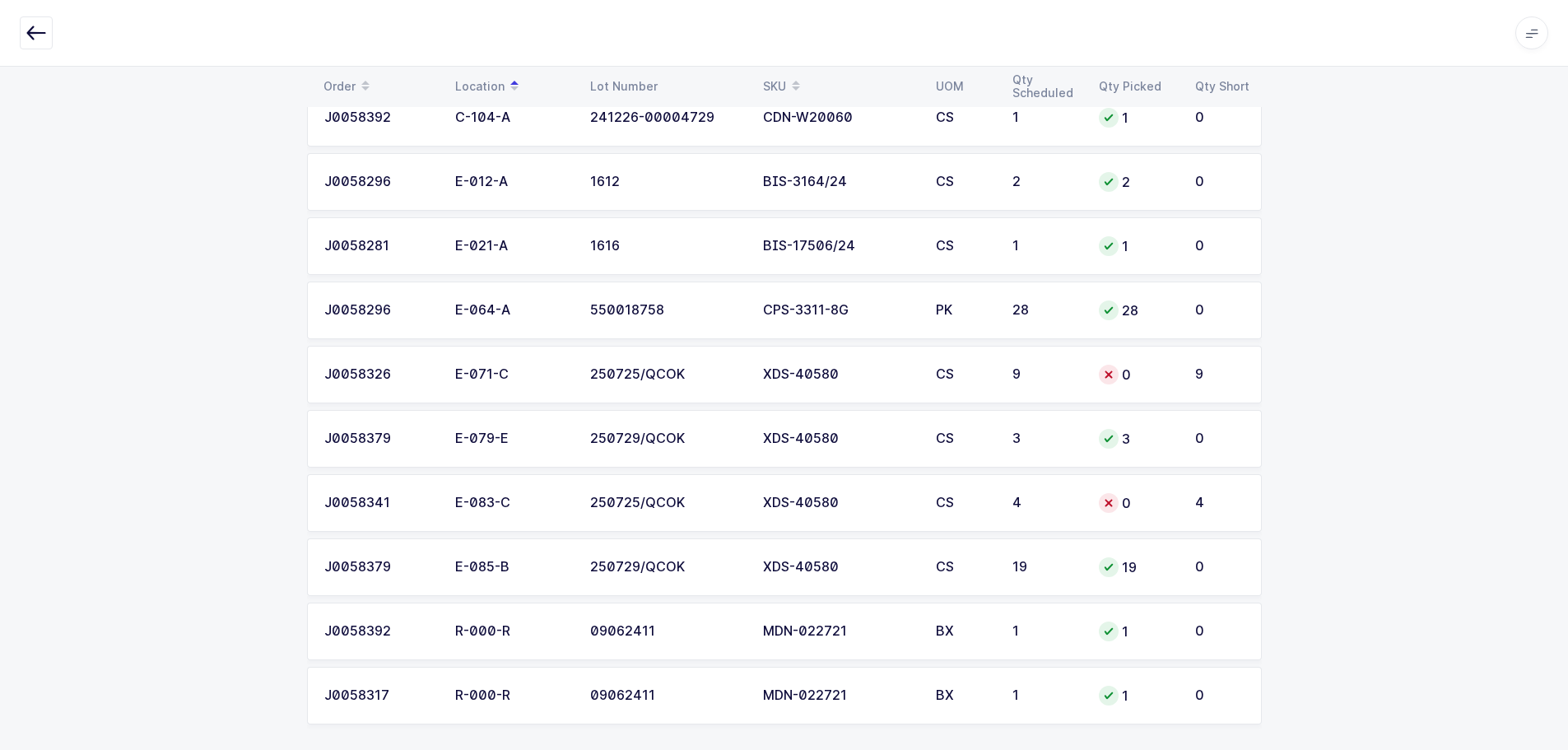
scroll to position [847, 0]
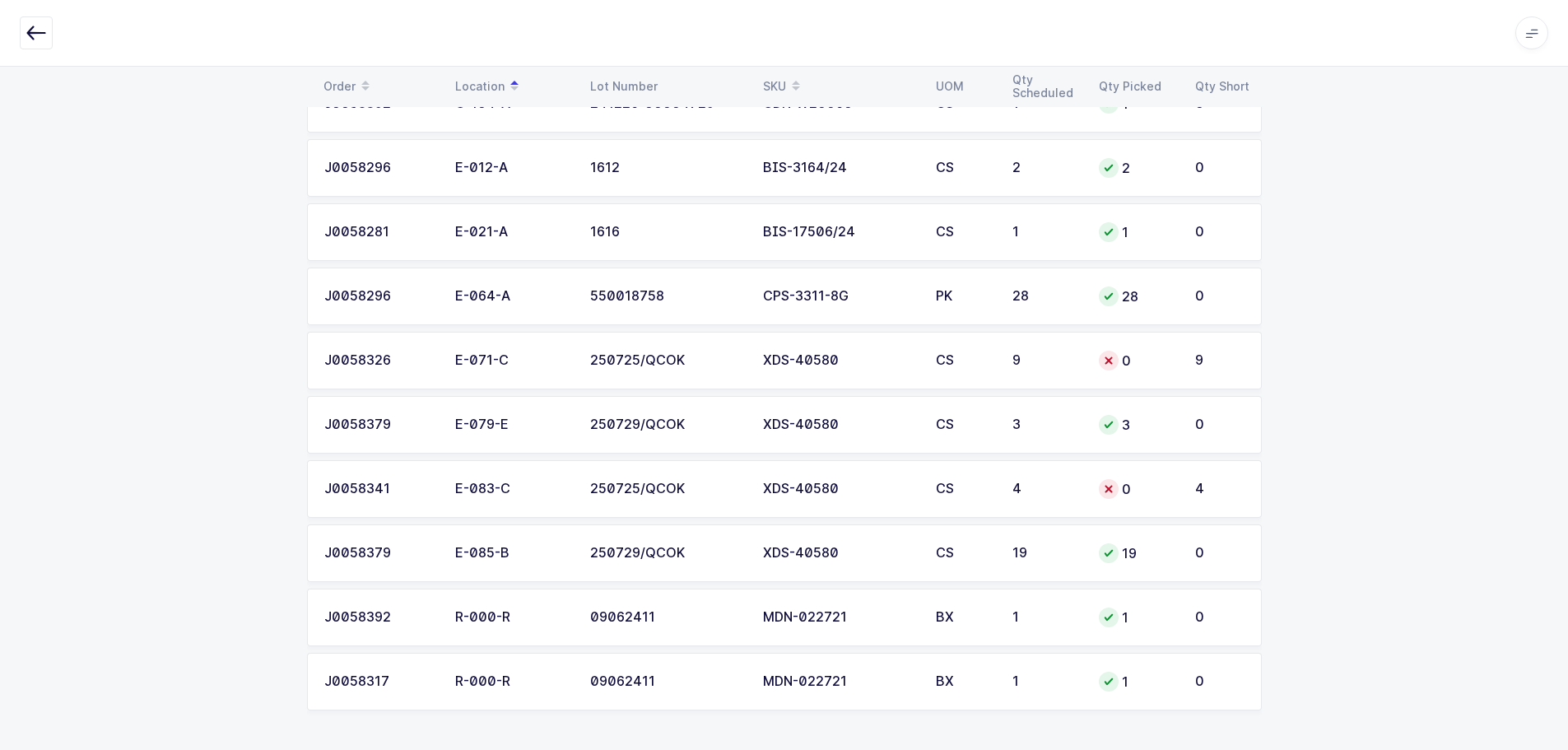
drag, startPoint x: 1396, startPoint y: 353, endPoint x: 1332, endPoint y: 403, distance: 81.2
click at [1396, 353] on div "Order Location Lot Number SKU UOM Qty Scheduled Qty Picked Qty Short J0058296 B…" at bounding box center [784, 91] width 1568 height 1317
click at [1359, 447] on div "Order Location Lot Number SKU UOM Qty Scheduled Qty Picked Qty Short J0058296 B…" at bounding box center [784, 91] width 1568 height 1317
